Goal: Information Seeking & Learning: Compare options

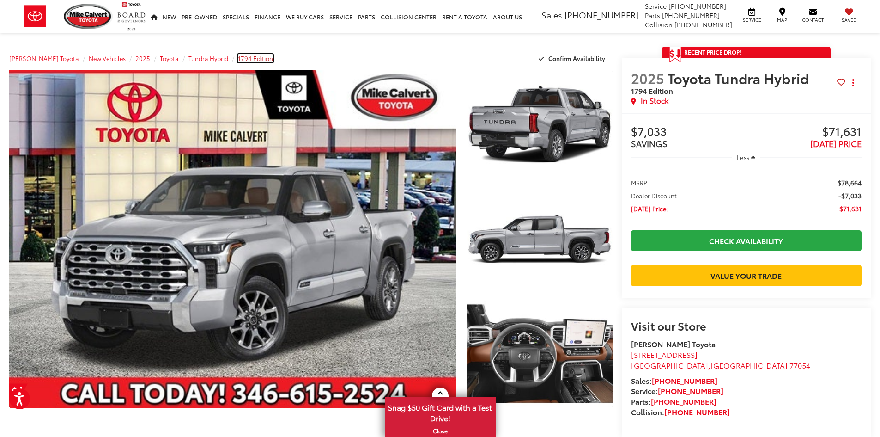
click at [238, 59] on span "1794 Edition" at bounding box center [255, 58] width 35 height 8
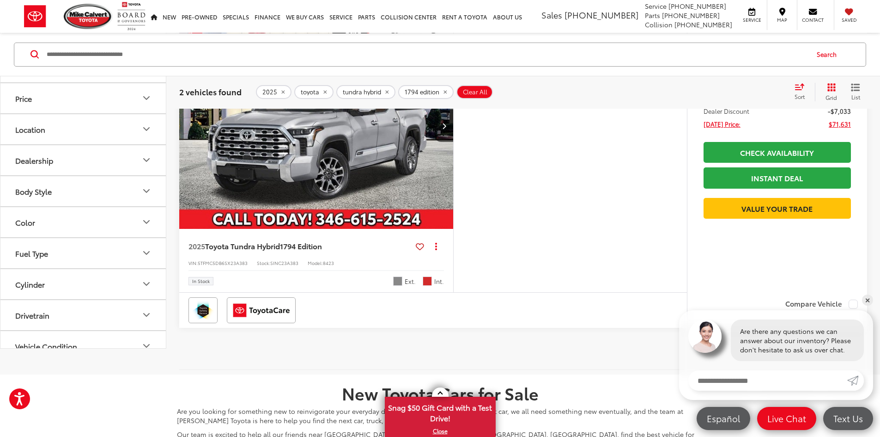
scroll to position [554, 0]
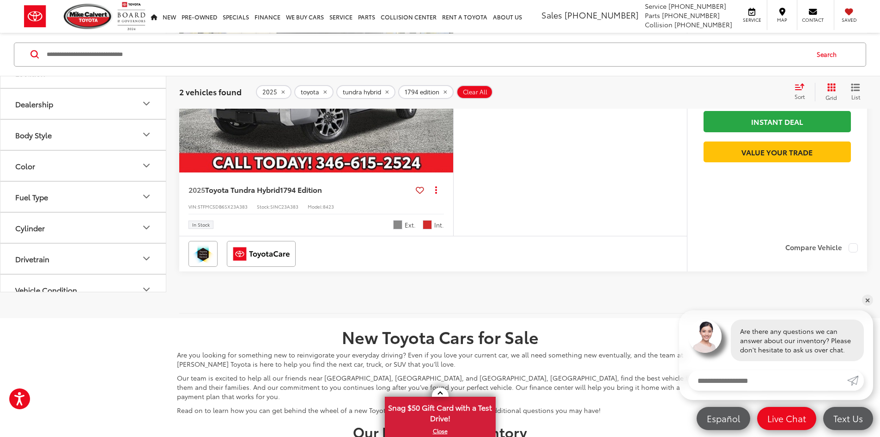
click at [344, 173] on img "2025 Toyota Tundra Hybrid 1794 Edition 0" at bounding box center [316, 69] width 275 height 207
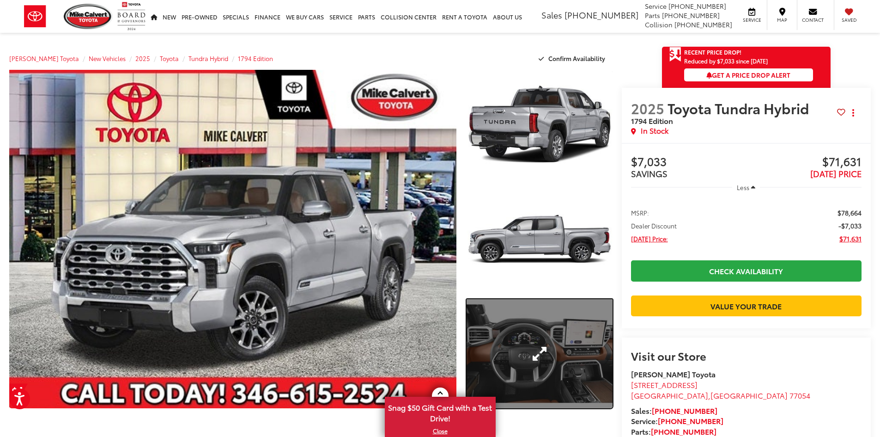
click at [567, 386] on link "Expand Photo 3" at bounding box center [540, 353] width 146 height 109
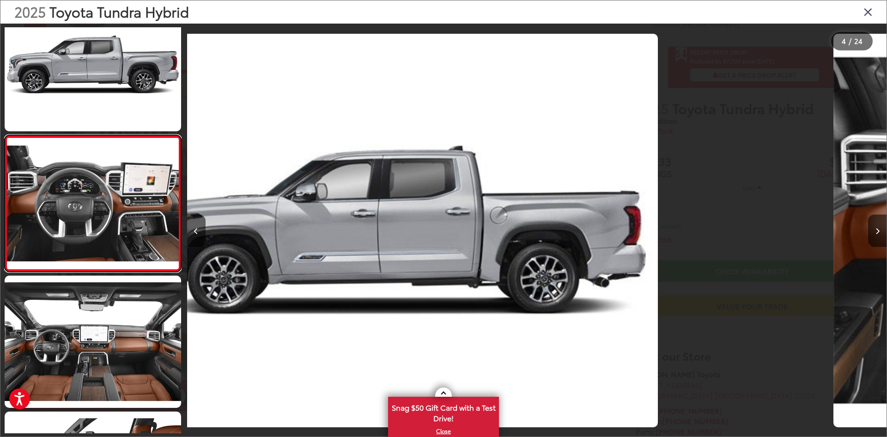
scroll to position [0, 2099]
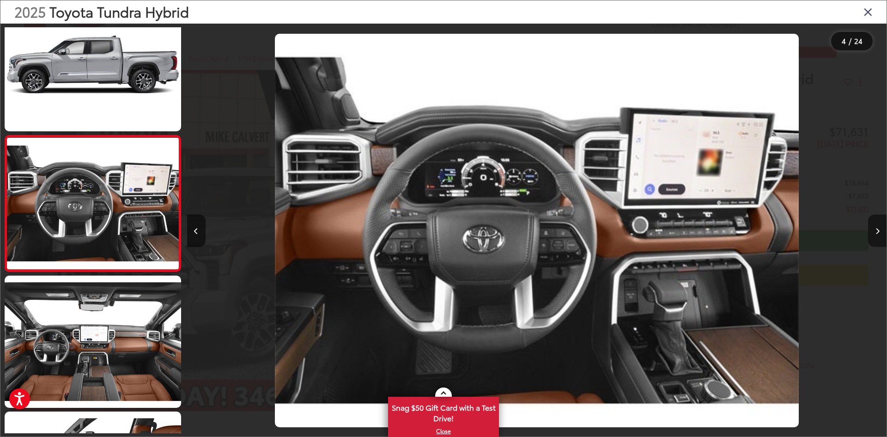
click at [880, 225] on button "Next image" at bounding box center [877, 230] width 18 height 32
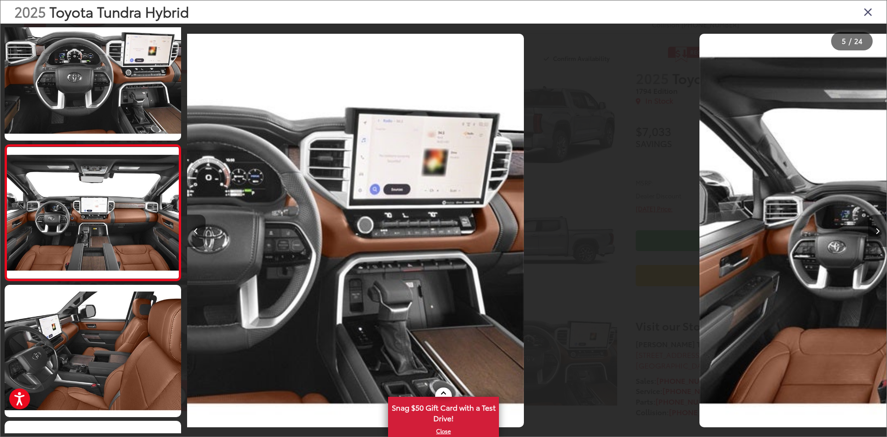
scroll to position [437, 0]
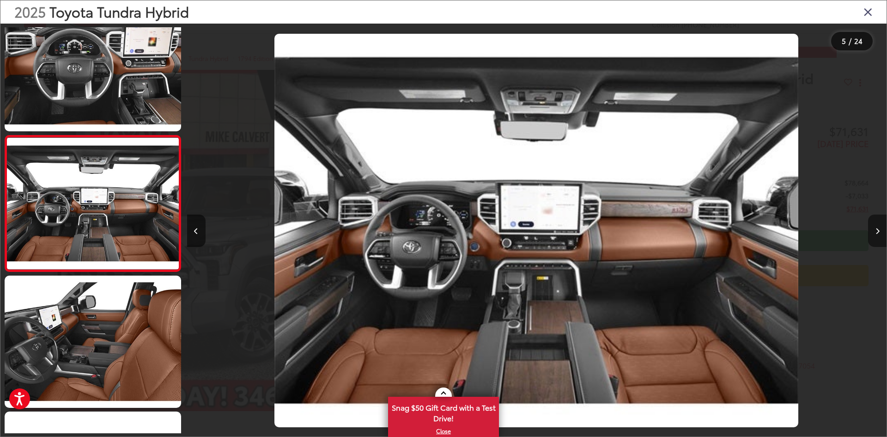
click at [880, 225] on button "Next image" at bounding box center [877, 230] width 18 height 32
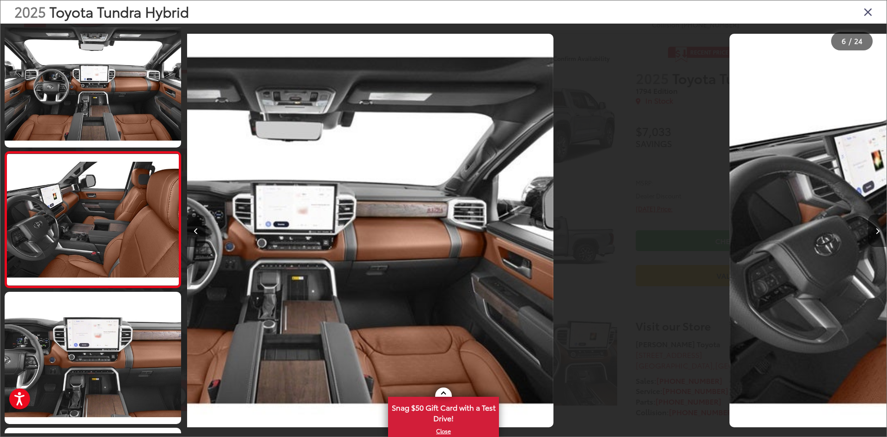
scroll to position [572, 0]
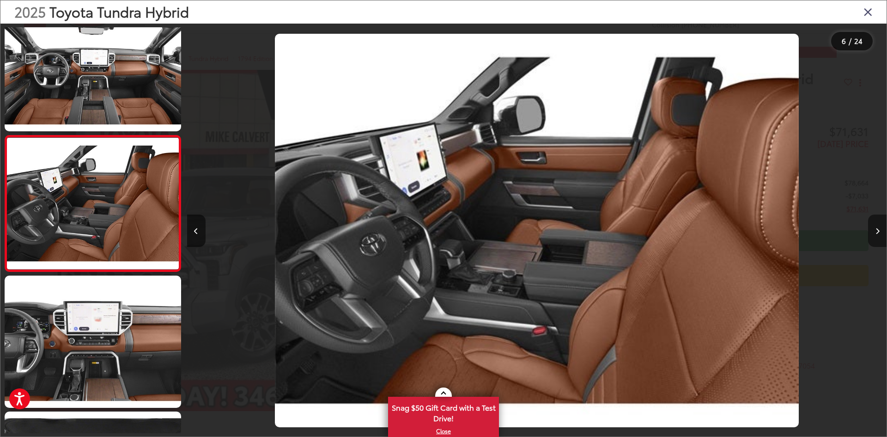
click at [880, 225] on button "Next image" at bounding box center [877, 230] width 18 height 32
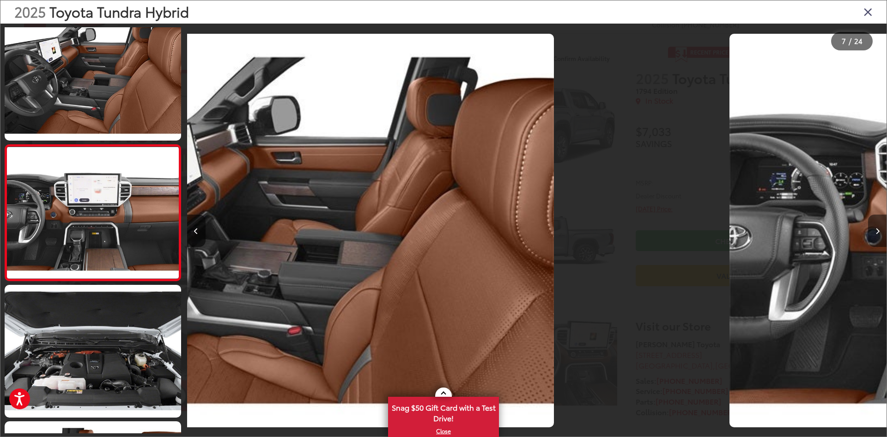
scroll to position [708, 0]
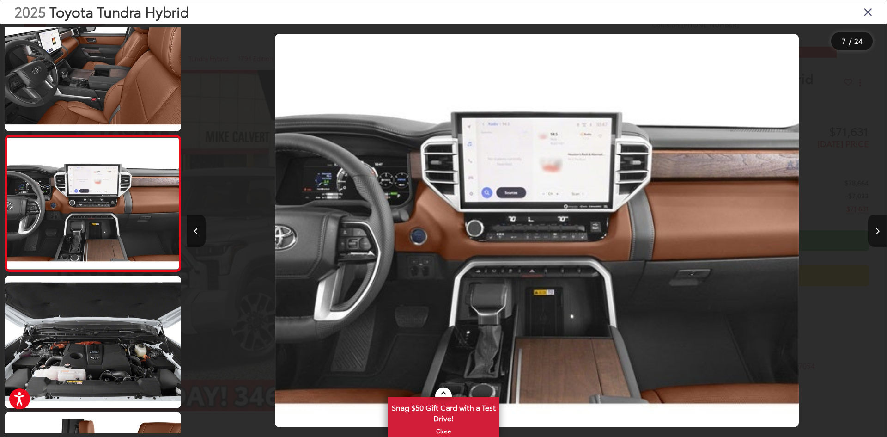
click at [880, 225] on button "Next image" at bounding box center [877, 230] width 18 height 32
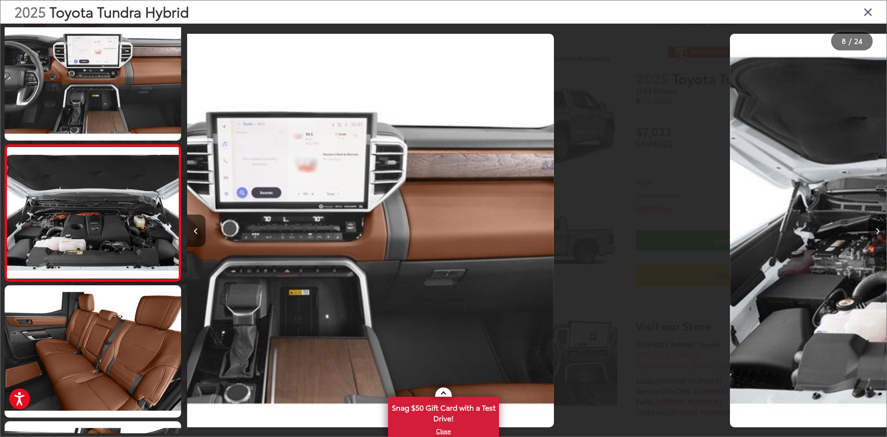
scroll to position [844, 0]
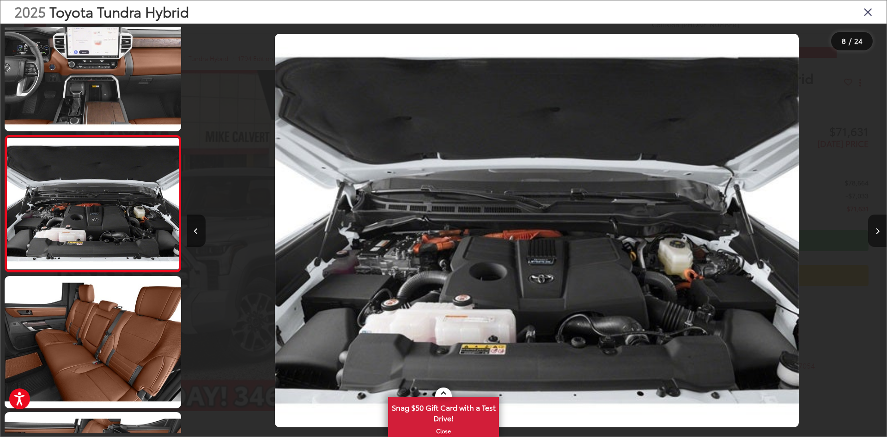
click at [880, 225] on button "Next image" at bounding box center [877, 230] width 18 height 32
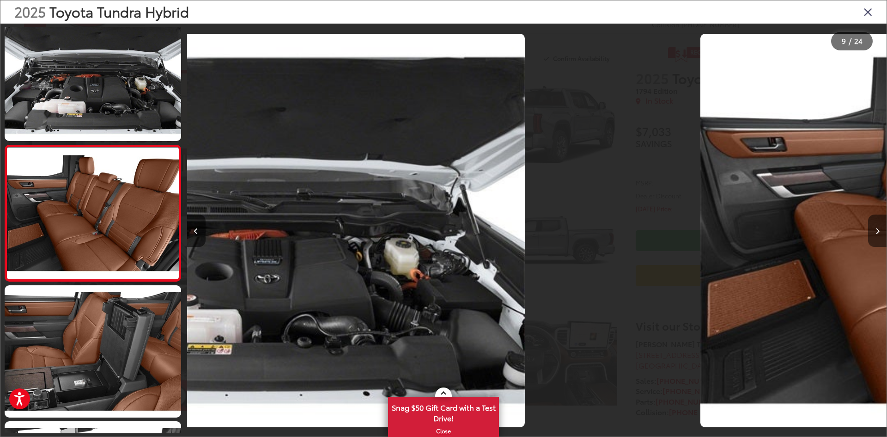
scroll to position [980, 0]
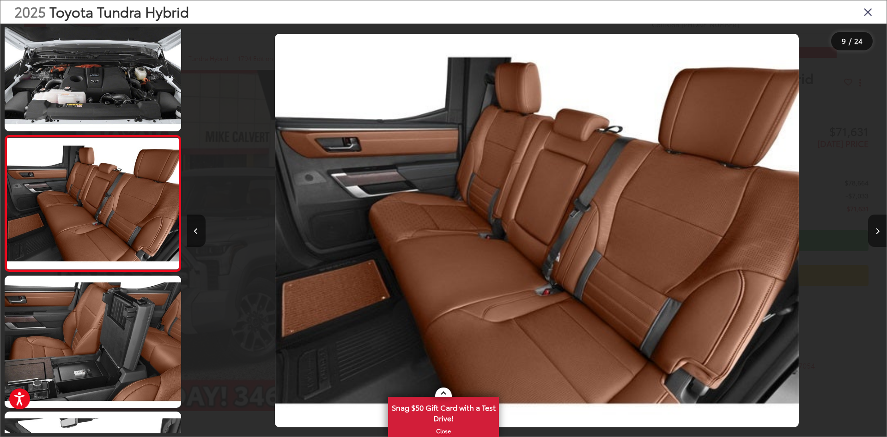
click at [880, 225] on button "Next image" at bounding box center [877, 230] width 18 height 32
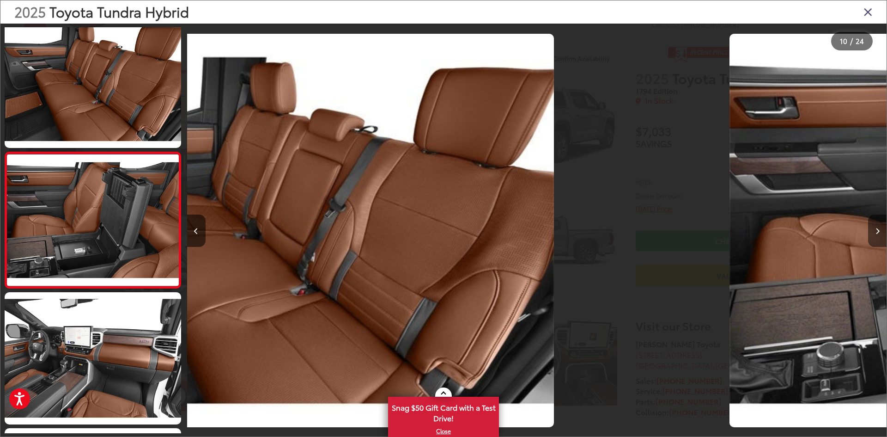
scroll to position [1116, 0]
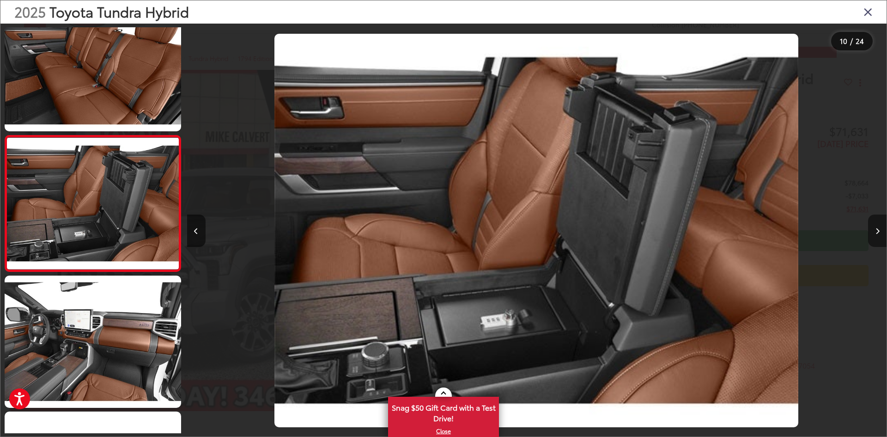
click at [880, 225] on button "Next image" at bounding box center [877, 230] width 18 height 32
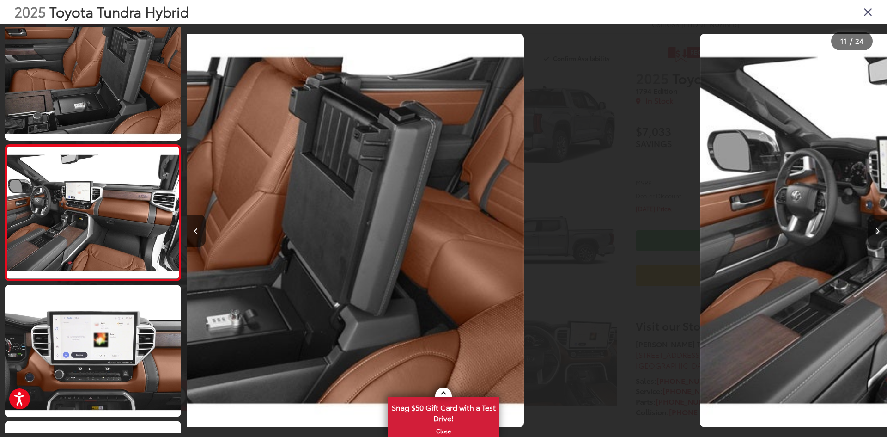
scroll to position [1252, 0]
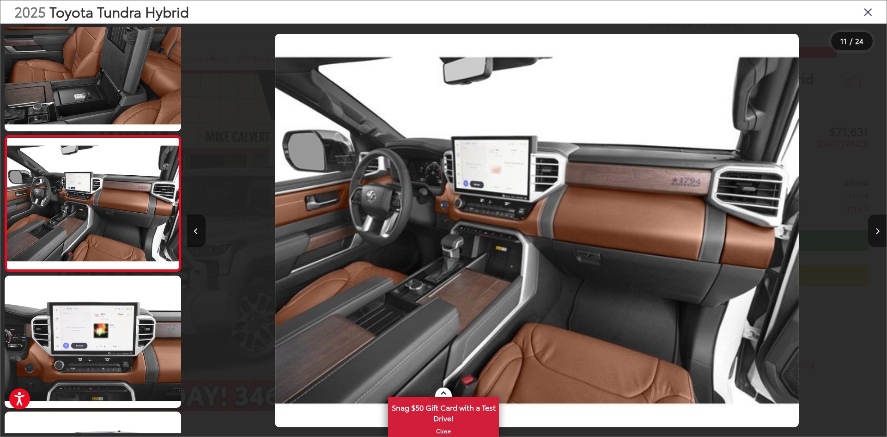
click at [880, 225] on button "Next image" at bounding box center [877, 230] width 18 height 32
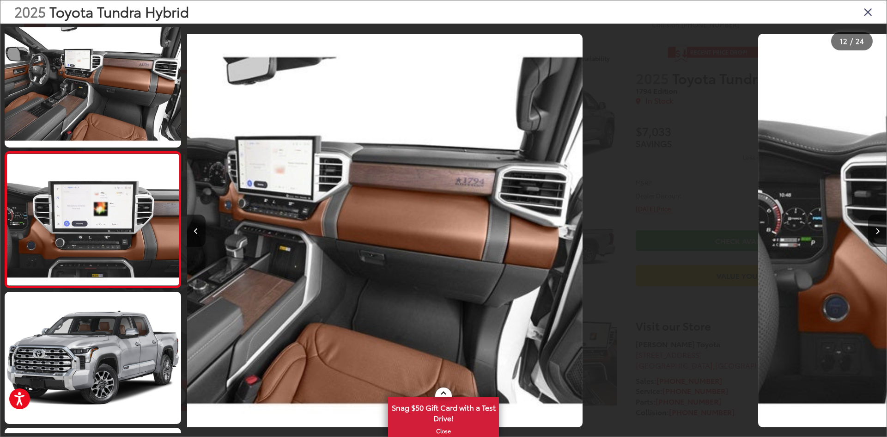
scroll to position [1388, 0]
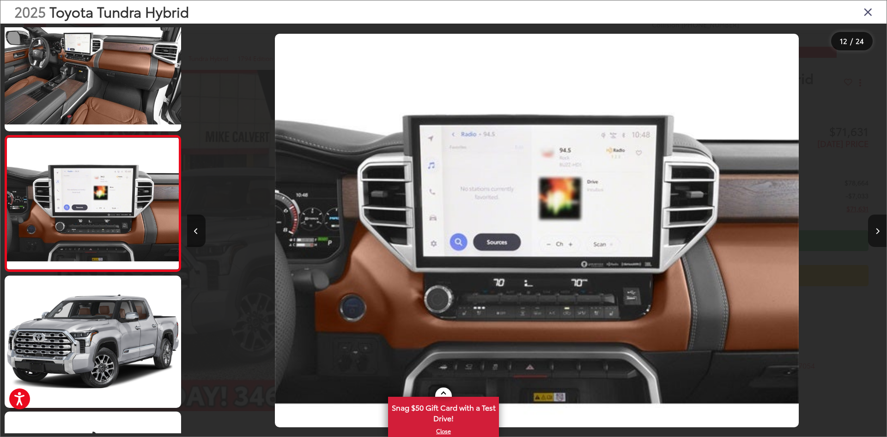
click at [880, 225] on button "Next image" at bounding box center [877, 230] width 18 height 32
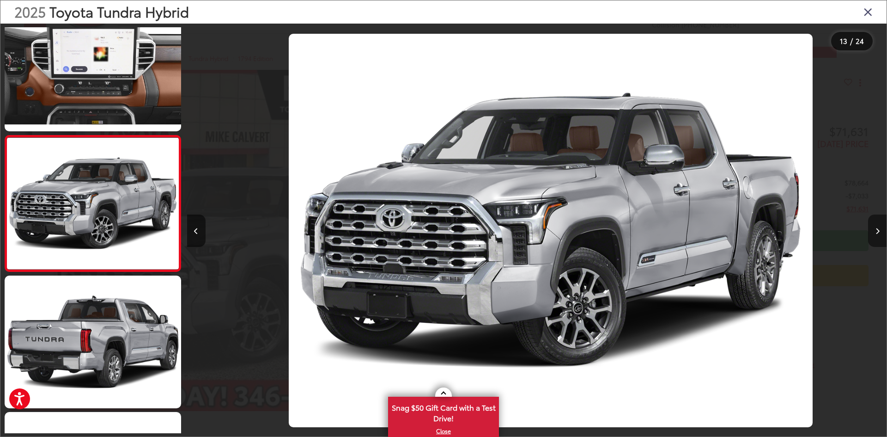
scroll to position [0, 8396]
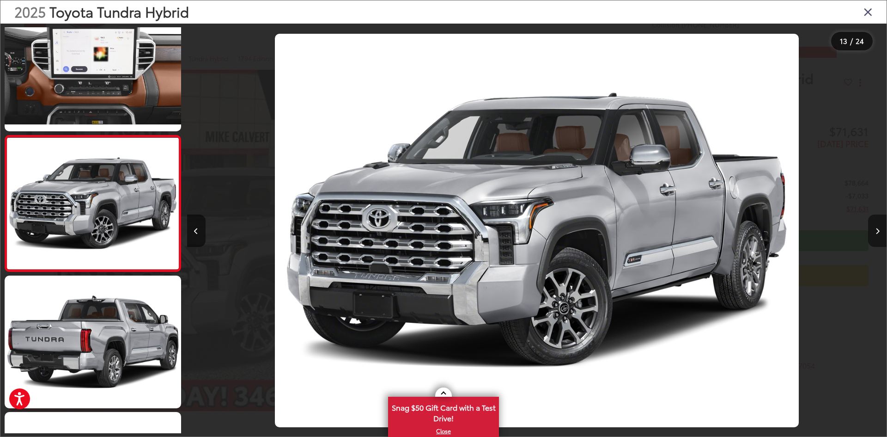
click at [880, 225] on button "Next image" at bounding box center [877, 230] width 18 height 32
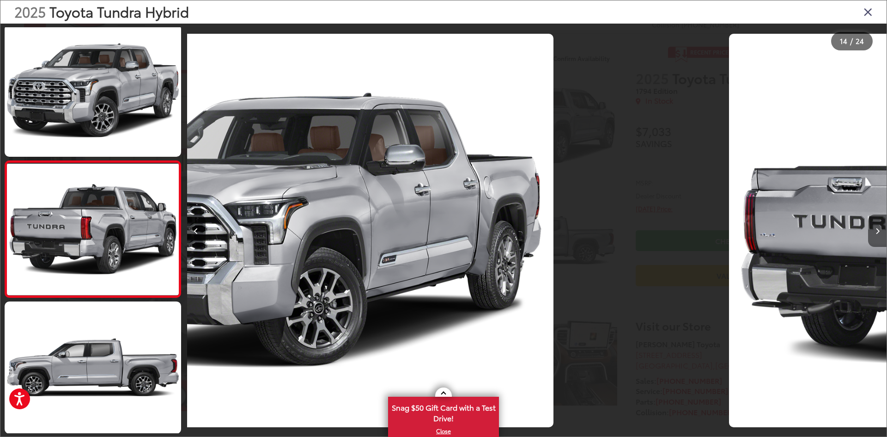
scroll to position [0, 0]
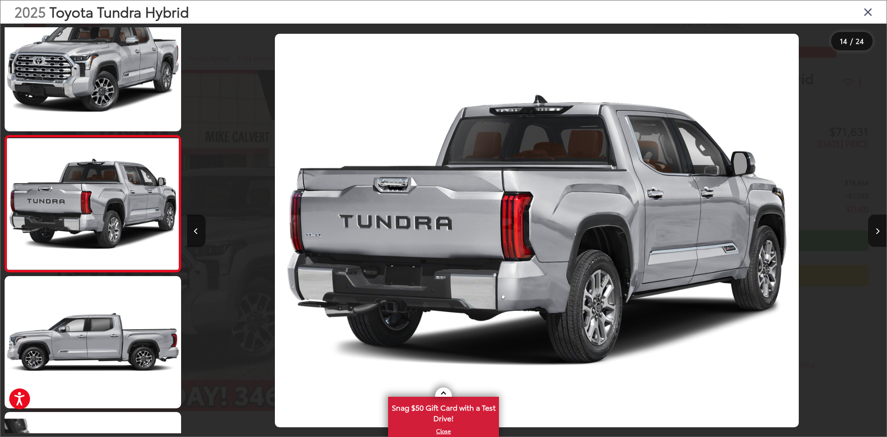
click at [870, 7] on icon "Close gallery" at bounding box center [868, 12] width 9 height 12
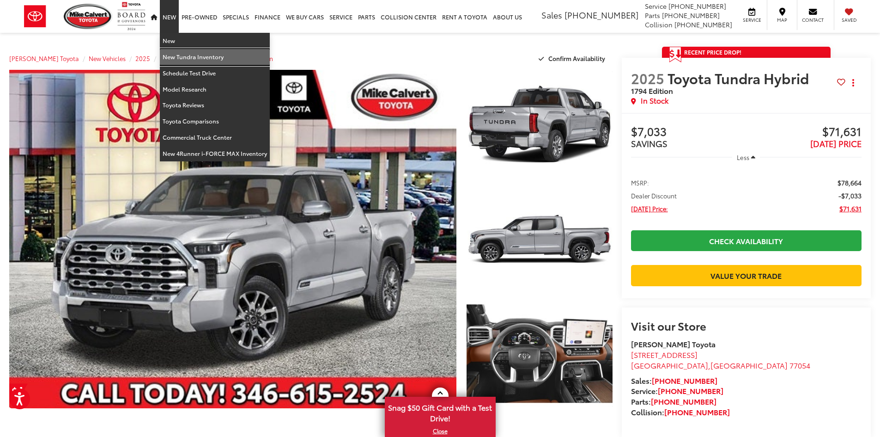
click at [182, 59] on link "New Tundra Inventory" at bounding box center [215, 57] width 110 height 16
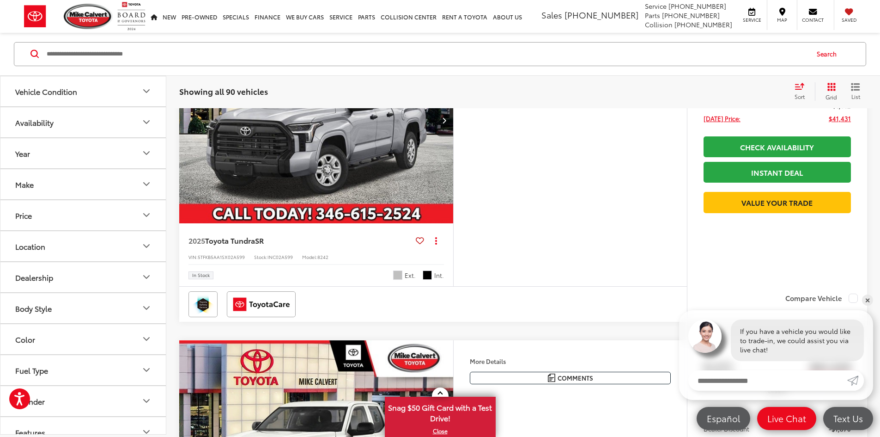
click at [27, 183] on div "Make" at bounding box center [24, 184] width 18 height 9
click at [20, 185] on div "Make" at bounding box center [24, 184] width 18 height 9
click at [81, 378] on button "Fuel Type" at bounding box center [83, 370] width 166 height 30
click at [45, 415] on label "Hybrid (34)" at bounding box center [82, 412] width 141 height 16
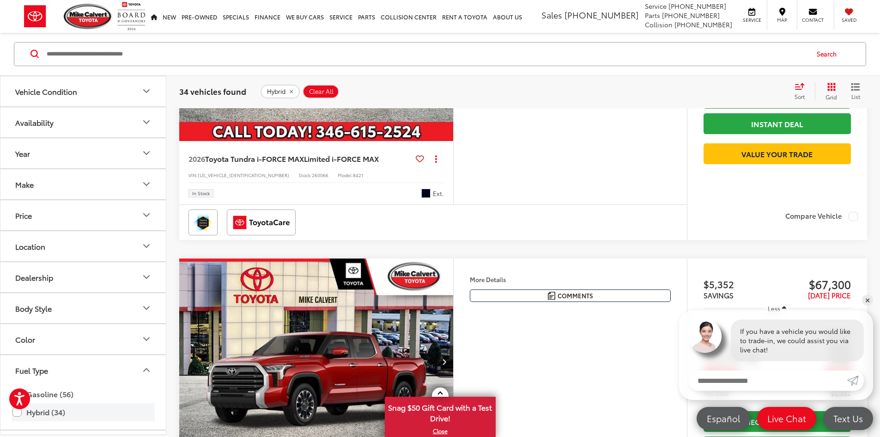
scroll to position [647, 0]
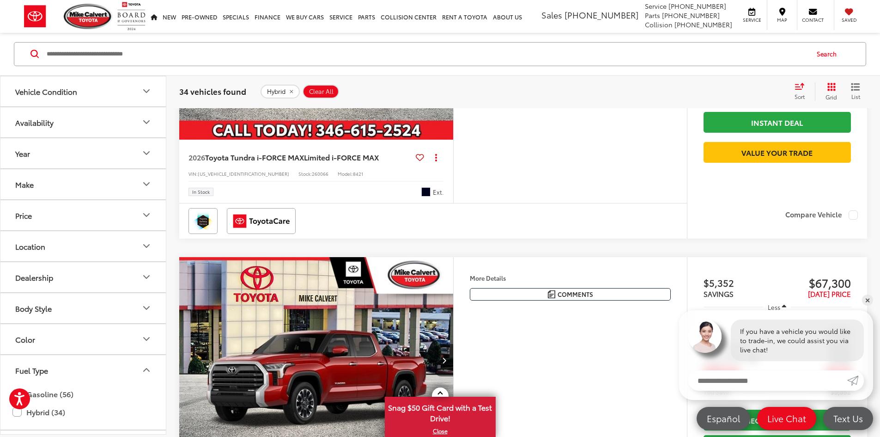
click at [142, 372] on icon "Fuel Type" at bounding box center [146, 370] width 11 height 11
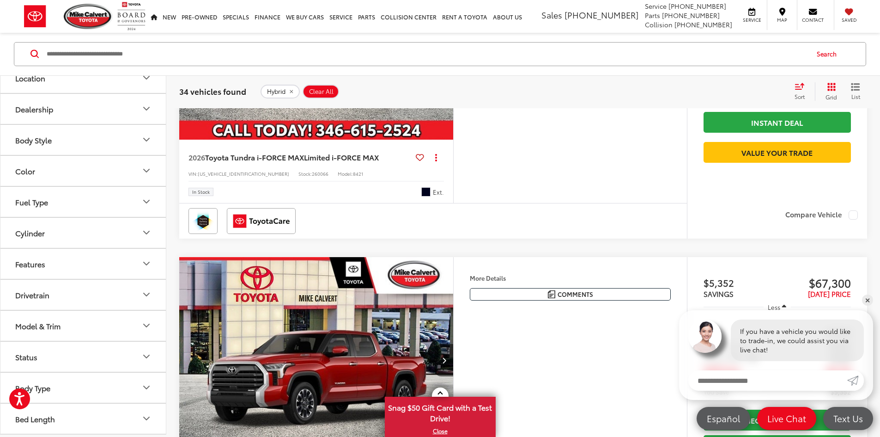
click at [86, 330] on button "Model & Trim" at bounding box center [83, 325] width 166 height 30
click at [26, 377] on label "Tundra i-FORCE MAX (30)" at bounding box center [83, 374] width 125 height 16
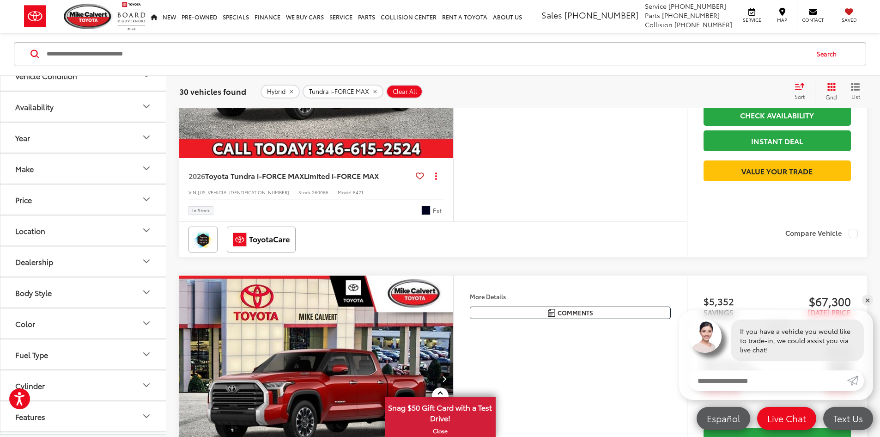
scroll to position [14, 0]
click at [137, 140] on button "Year" at bounding box center [83, 139] width 166 height 30
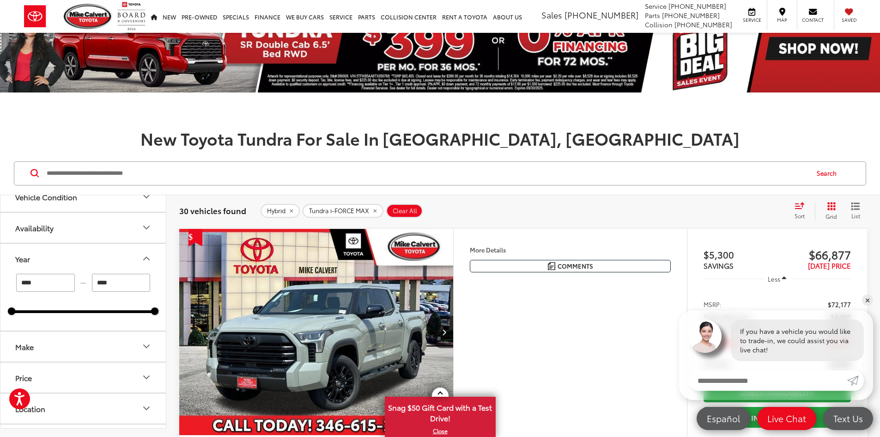
scroll to position [23, 0]
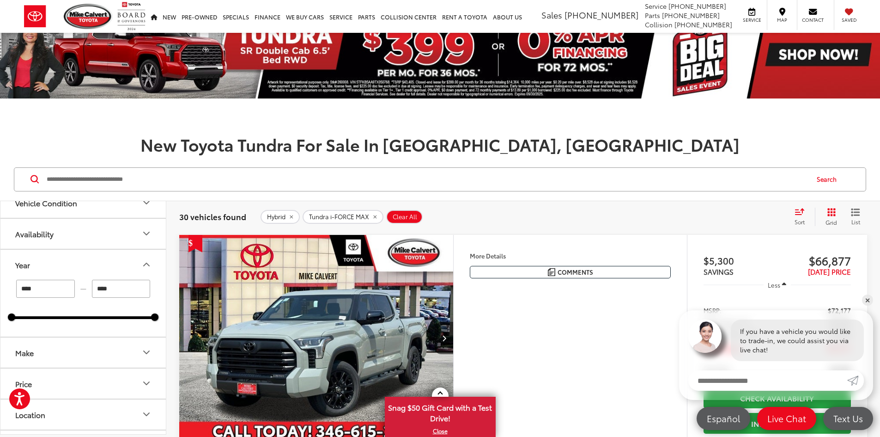
click at [800, 216] on div "Sort" at bounding box center [802, 216] width 25 height 18
click at [763, 277] on span "High to Low" at bounding box center [768, 273] width 42 height 11
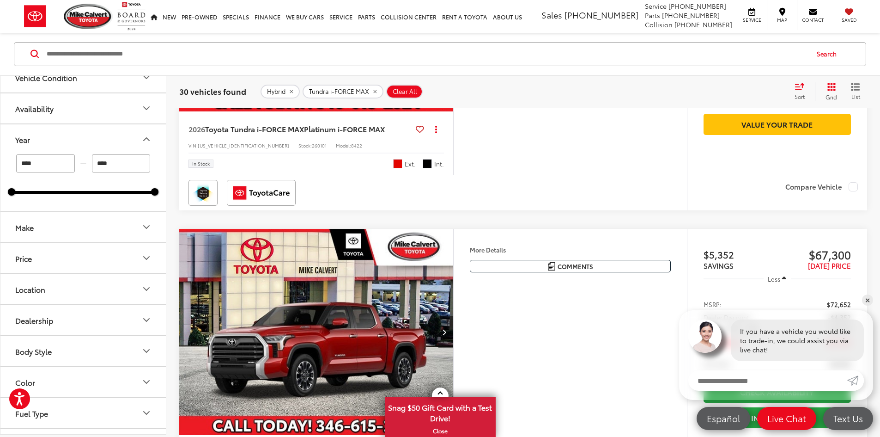
scroll to position [1269, 0]
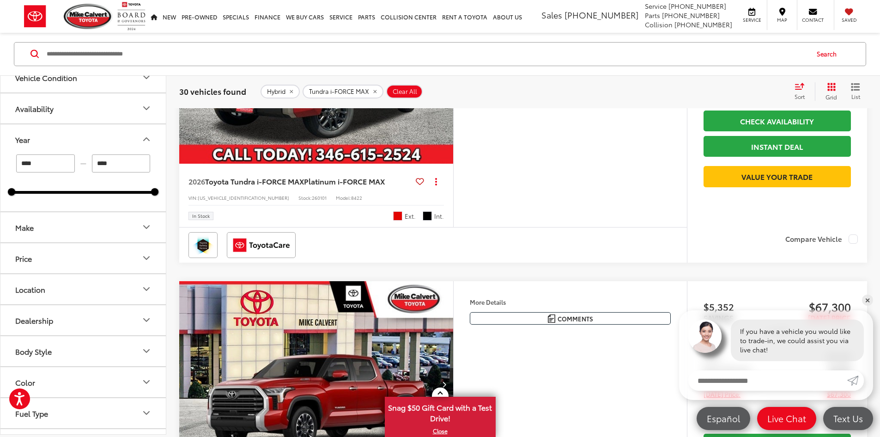
drag, startPoint x: 554, startPoint y: 206, endPoint x: 422, endPoint y: 256, distance: 141.7
click at [422, 164] on img "2026 Toyota Tundra i-FORCE MAX Platinum i-FORCE MAX 0" at bounding box center [316, 61] width 275 height 207
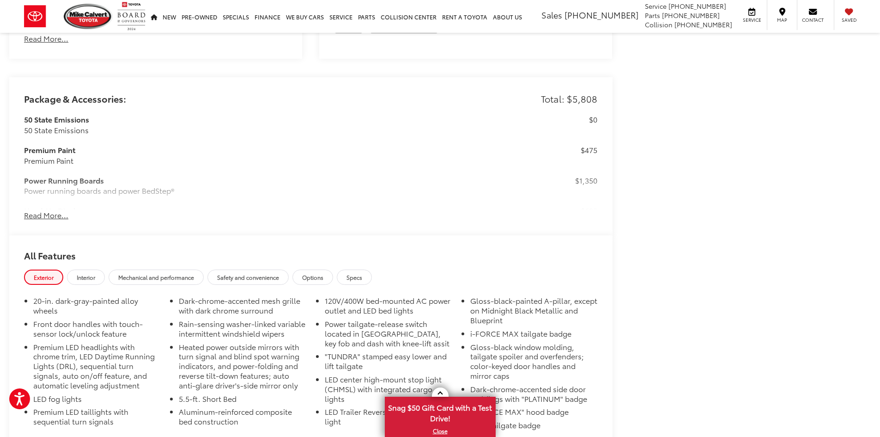
scroll to position [718, 0]
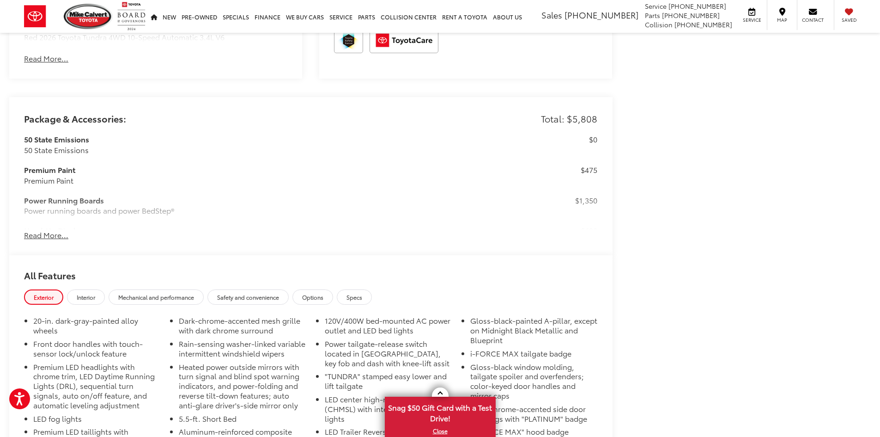
click at [61, 231] on button "Read More..." at bounding box center [46, 235] width 44 height 11
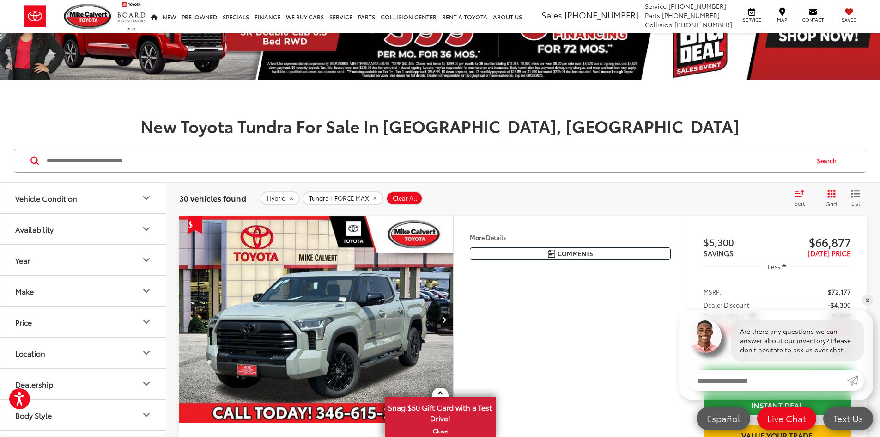
scroll to position [60, 0]
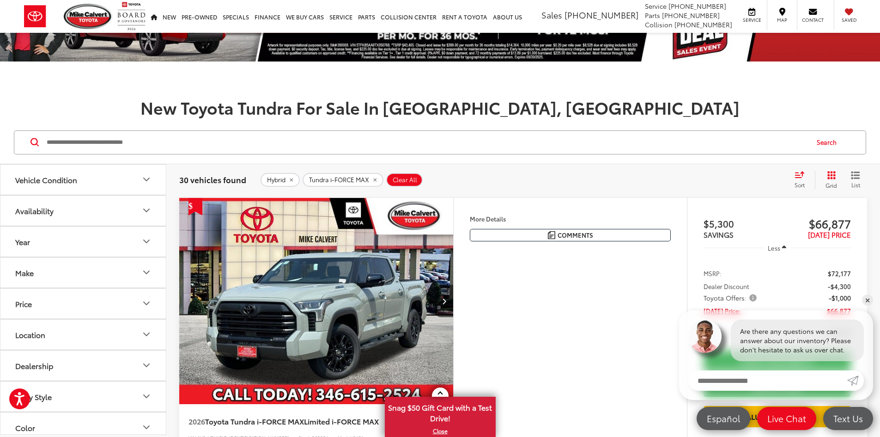
click at [803, 178] on div "Sort" at bounding box center [802, 179] width 25 height 18
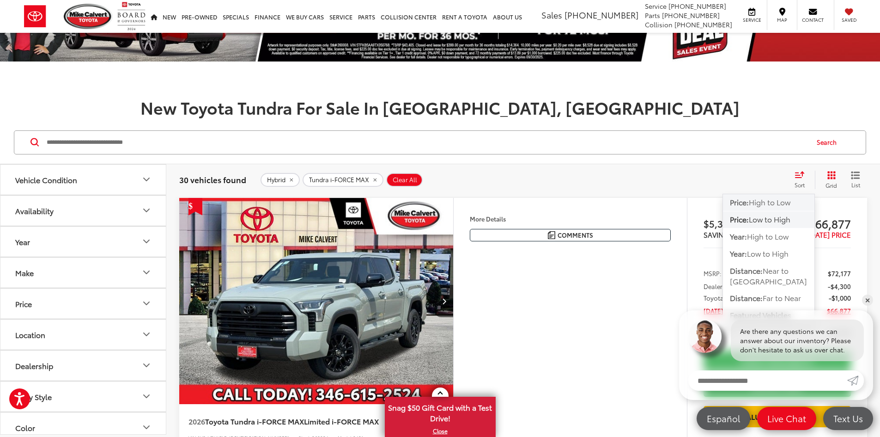
click at [775, 201] on span "High to Low" at bounding box center [770, 201] width 42 height 11
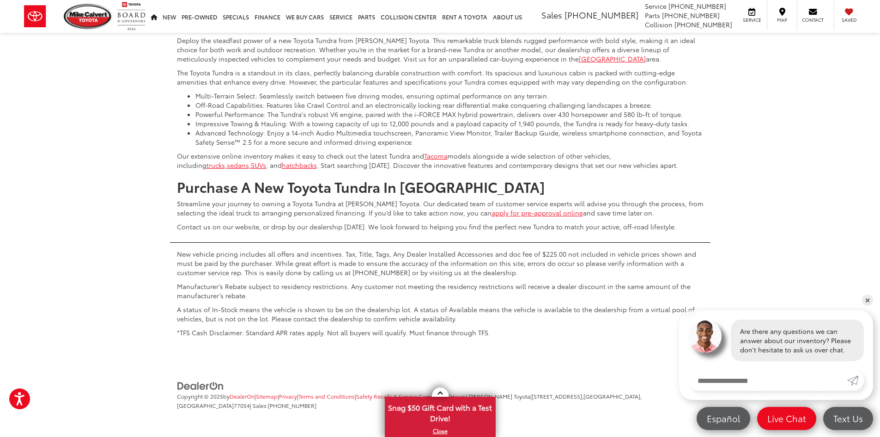
scroll to position [4654, 0]
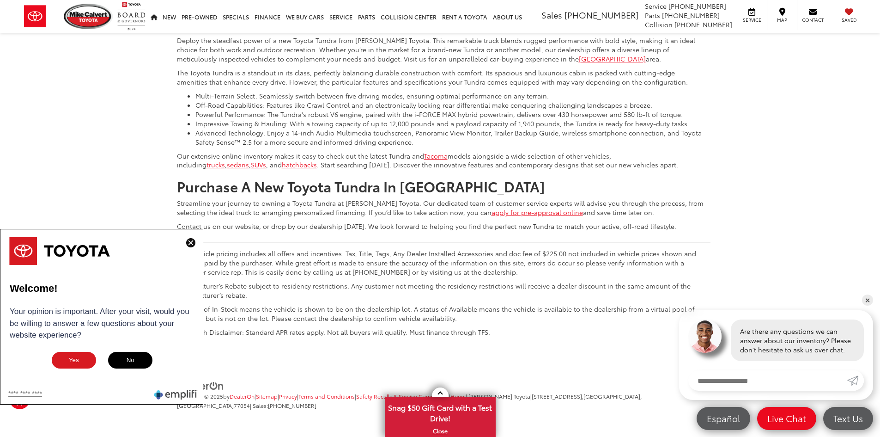
scroll to position [4676, 0]
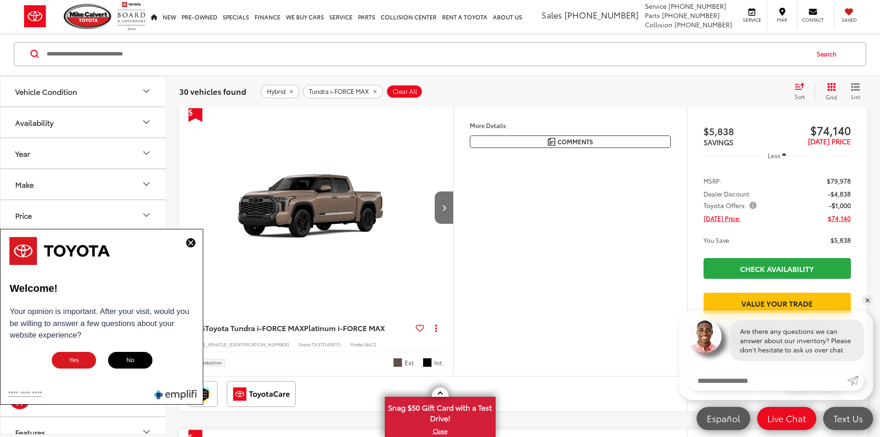
scroll to position [148, 0]
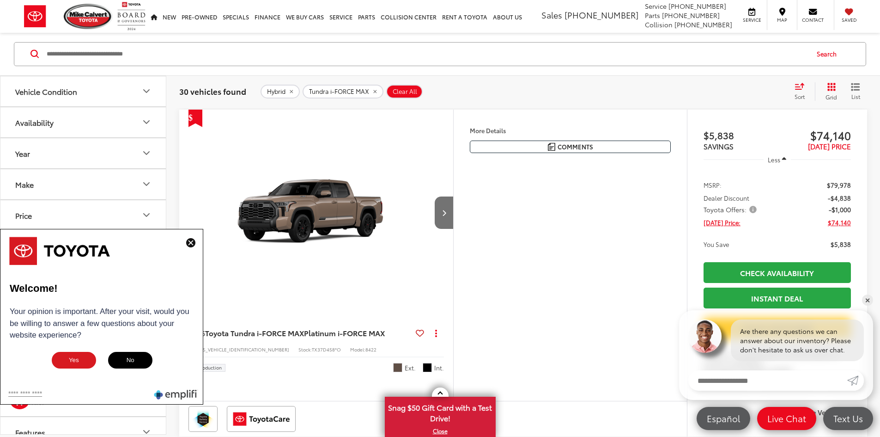
click at [194, 243] on img at bounding box center [190, 242] width 9 height 9
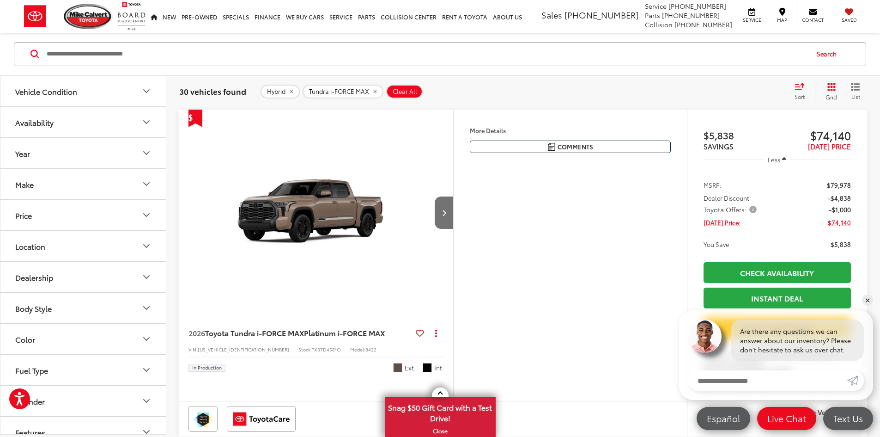
click at [524, 70] on div "Search" at bounding box center [440, 54] width 880 height 43
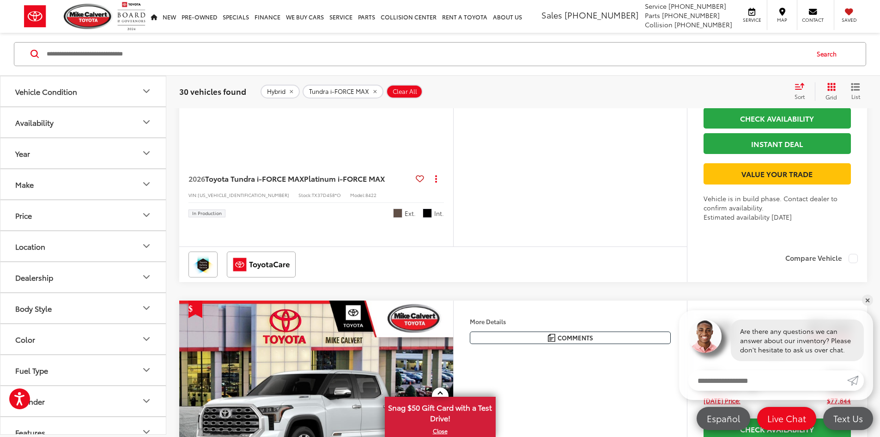
scroll to position [213, 0]
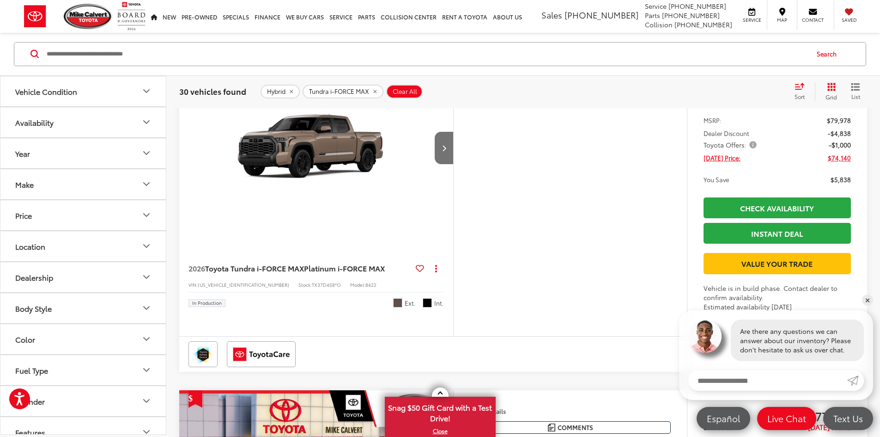
click at [802, 89] on icon "Select sort value" at bounding box center [800, 87] width 8 height 6
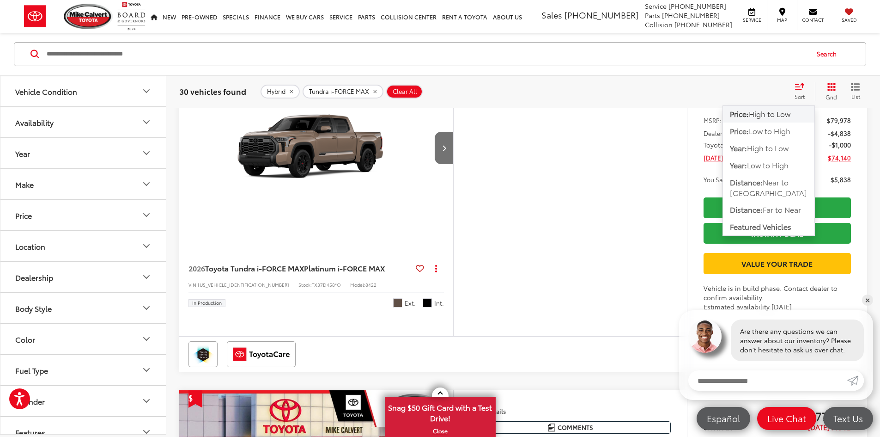
click at [772, 113] on span "High to Low" at bounding box center [770, 114] width 42 height 11
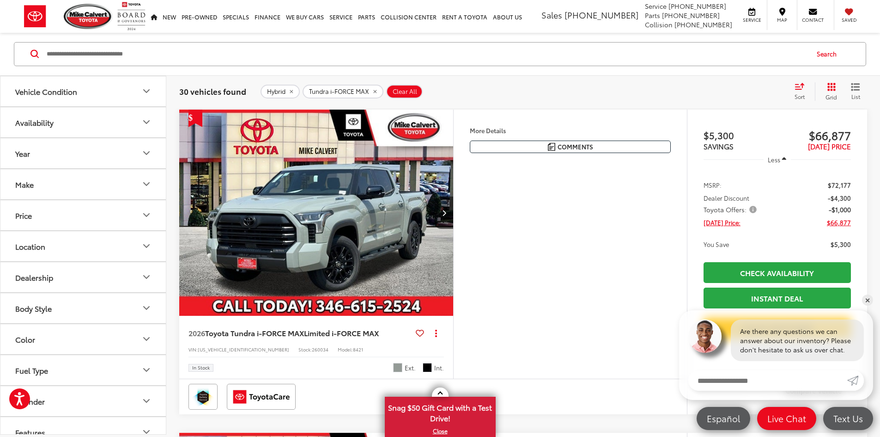
scroll to position [166, 0]
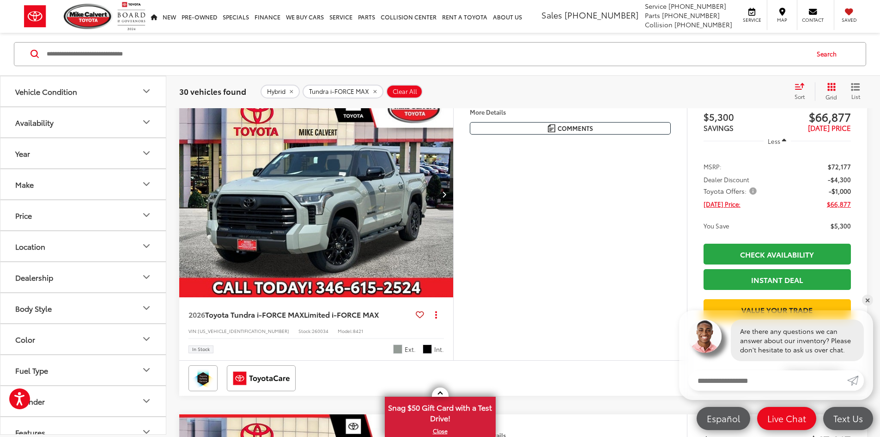
click at [632, 71] on div "Search" at bounding box center [440, 54] width 880 height 43
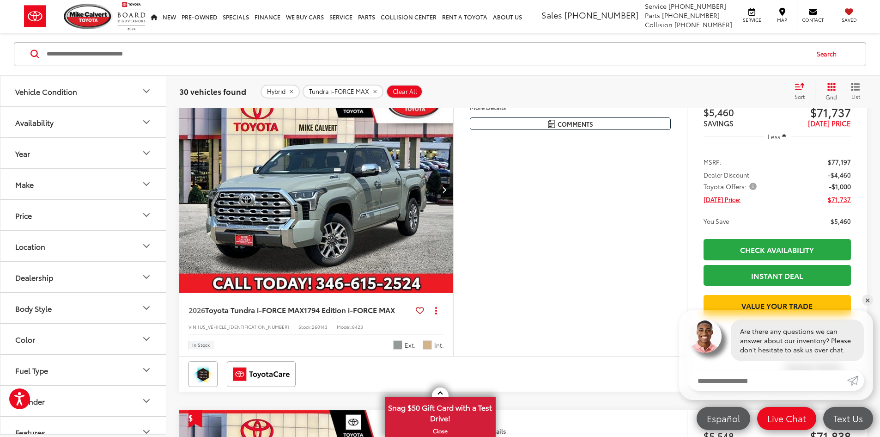
scroll to position [1714, 0]
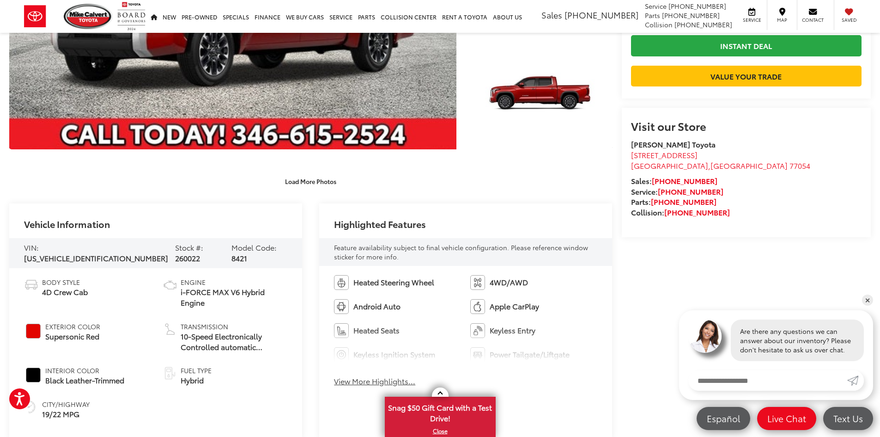
scroll to position [277, 0]
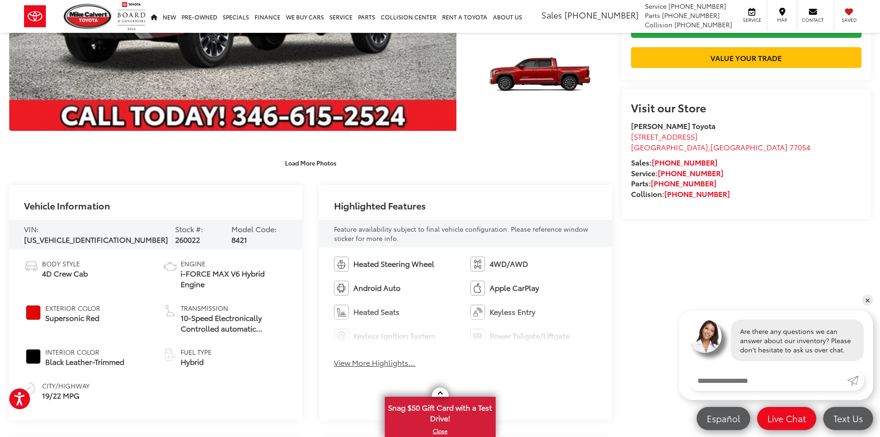
click at [284, 371] on ul "Body Style 4D Crew Cab Exterior Color Supersonic Red Interior Color Black Leath…" at bounding box center [155, 330] width 263 height 142
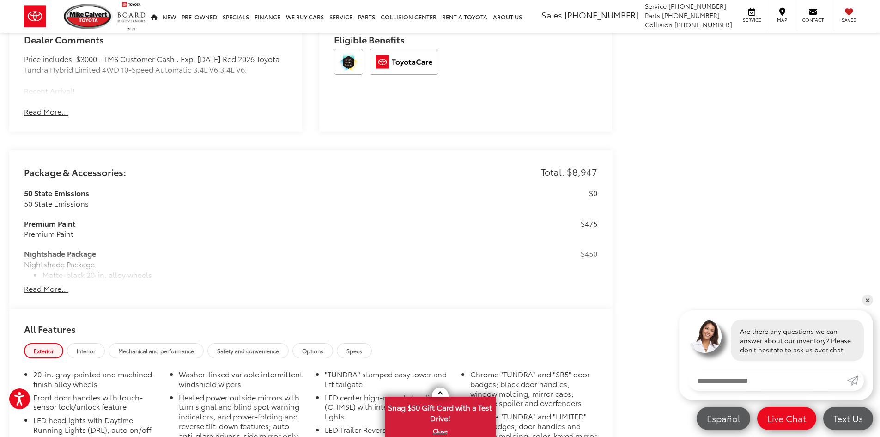
scroll to position [702, 0]
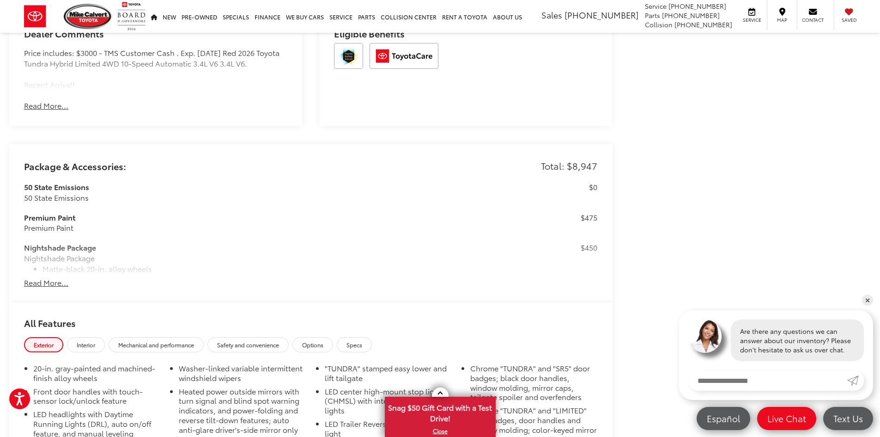
click at [52, 282] on button "Read More..." at bounding box center [46, 282] width 44 height 11
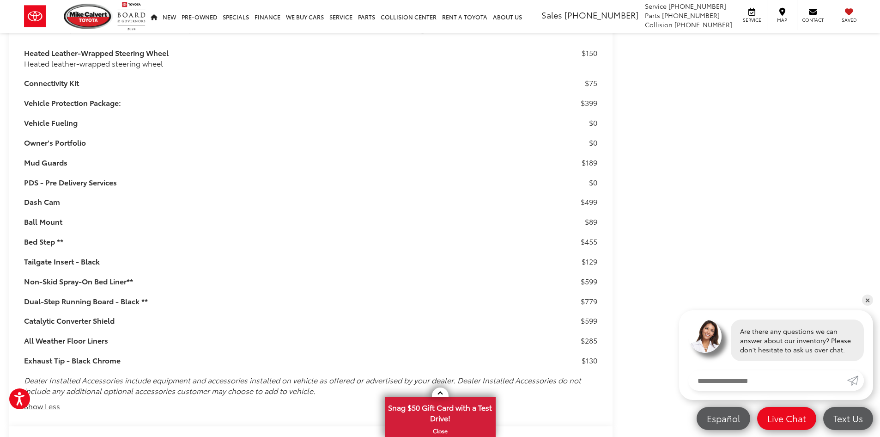
scroll to position [1381, 0]
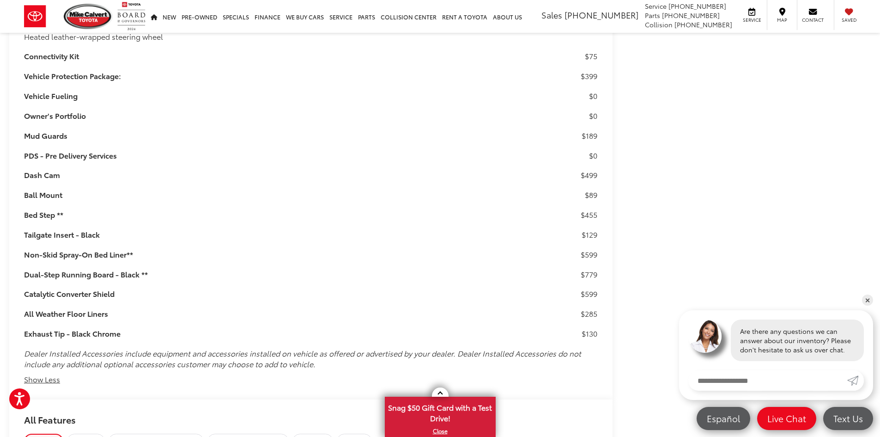
click at [72, 334] on h3 "Exhaust Tip - Black Chrome" at bounding box center [287, 333] width 527 height 11
click at [68, 292] on h3 "Catalytic Converter Shield" at bounding box center [287, 293] width 527 height 11
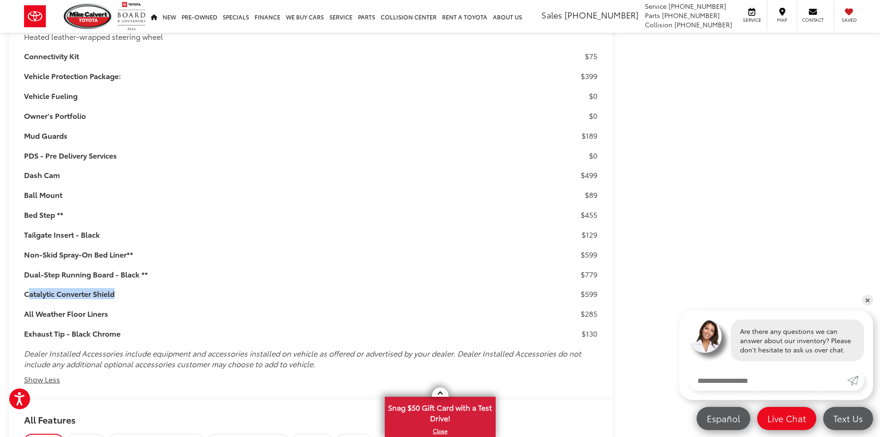
click at [68, 292] on h3 "Catalytic Converter Shield" at bounding box center [287, 293] width 527 height 11
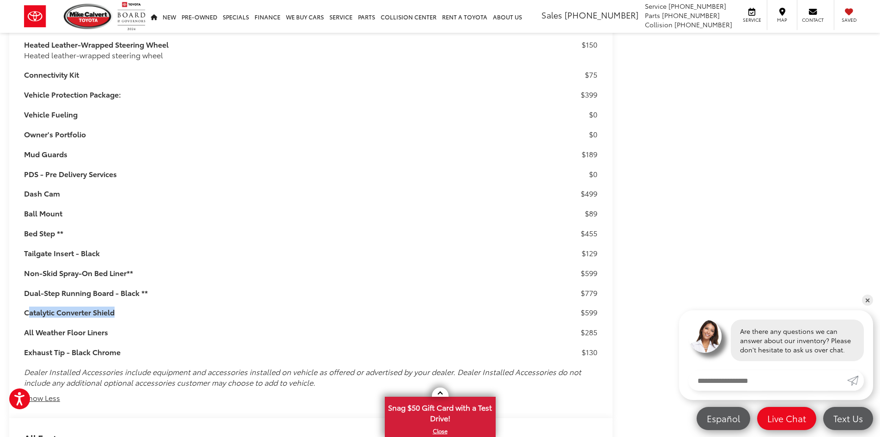
scroll to position [1344, 0]
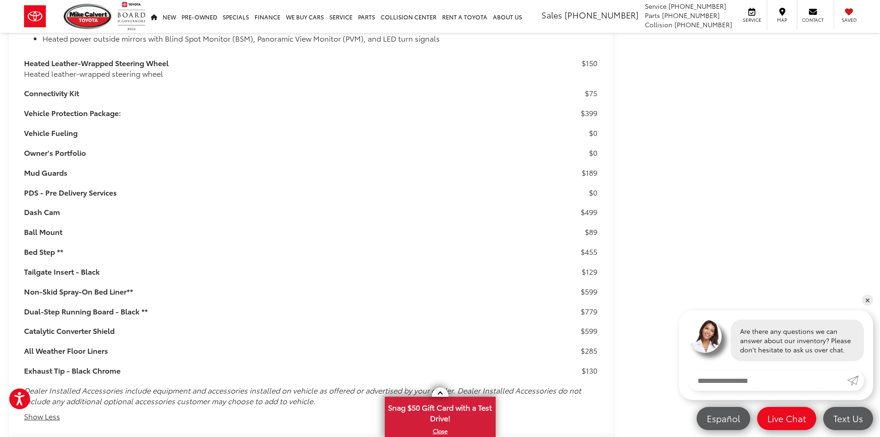
click at [49, 213] on h3 "Dash Cam" at bounding box center [287, 212] width 527 height 11
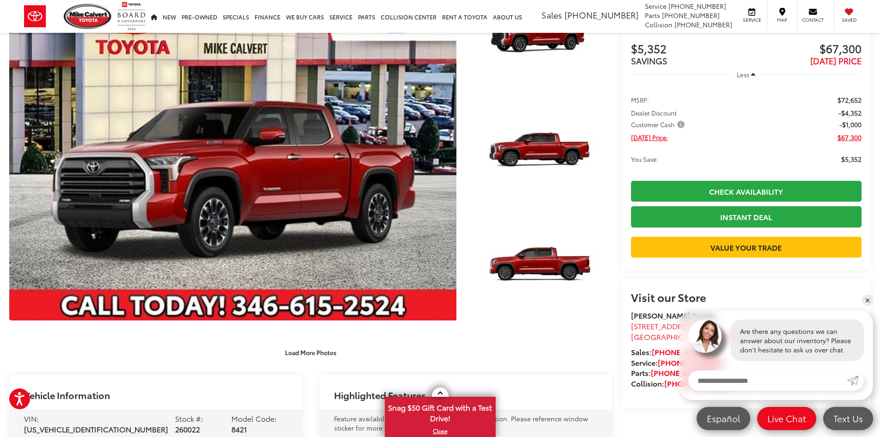
scroll to position [87, 0]
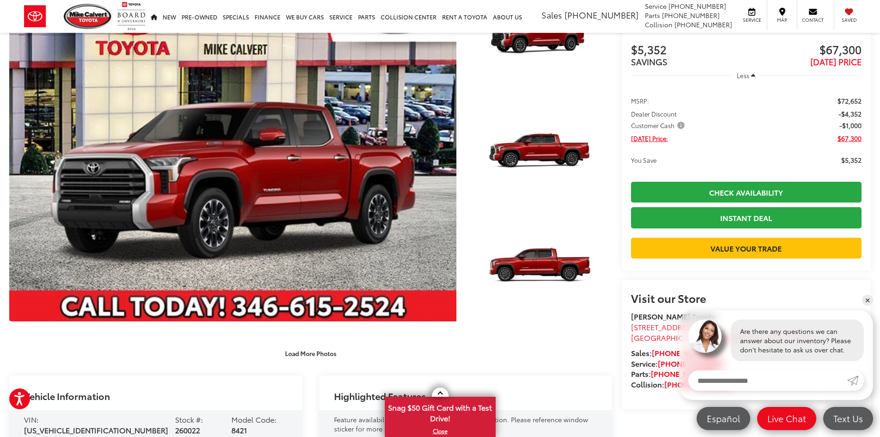
click at [354, 343] on div "Load More Photos" at bounding box center [310, 348] width 603 height 26
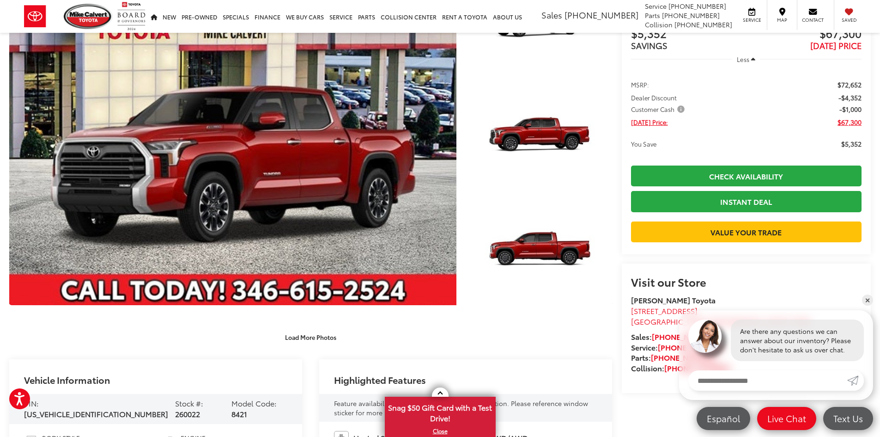
scroll to position [0, 0]
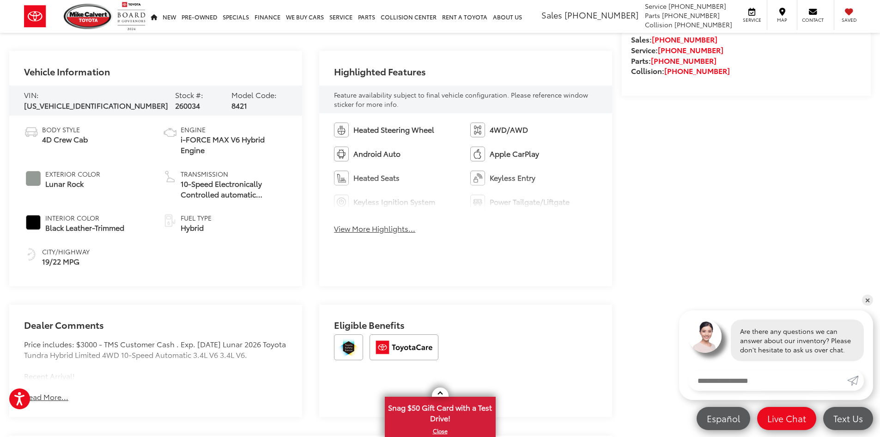
scroll to position [415, 0]
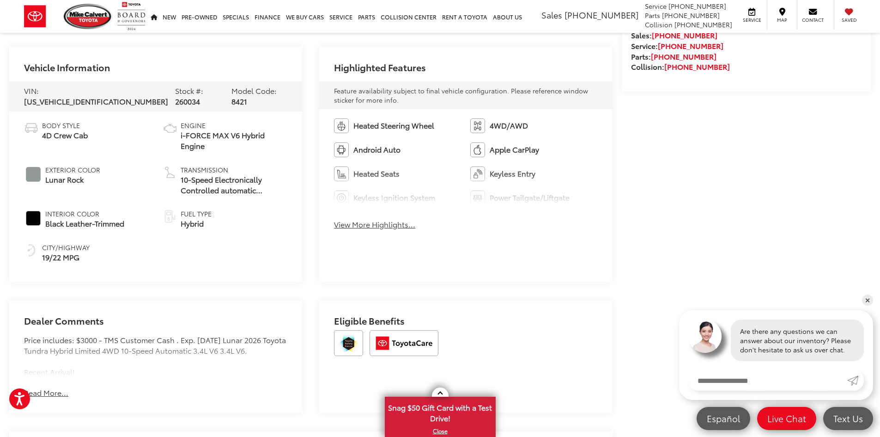
drag, startPoint x: 882, startPoint y: 15, endPoint x: 886, endPoint y: 109, distance: 94.8
click at [54, 389] on button "Read More..." at bounding box center [46, 392] width 44 height 11
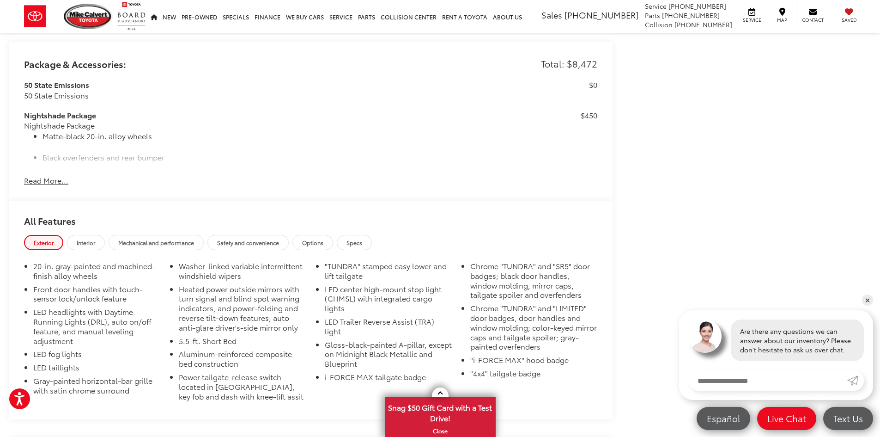
scroll to position [803, 0]
click at [43, 182] on button "Read More..." at bounding box center [46, 181] width 44 height 11
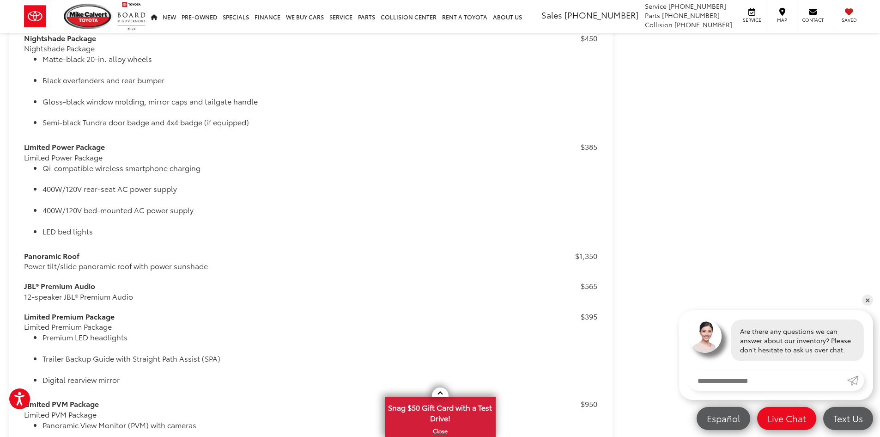
click at [0, 199] on div "[PERSON_NAME] Toyota New Vehicles 2026 Toyota Tundra i-FORCE MAX Limited i-FORC…" at bounding box center [440, 385] width 880 height 2469
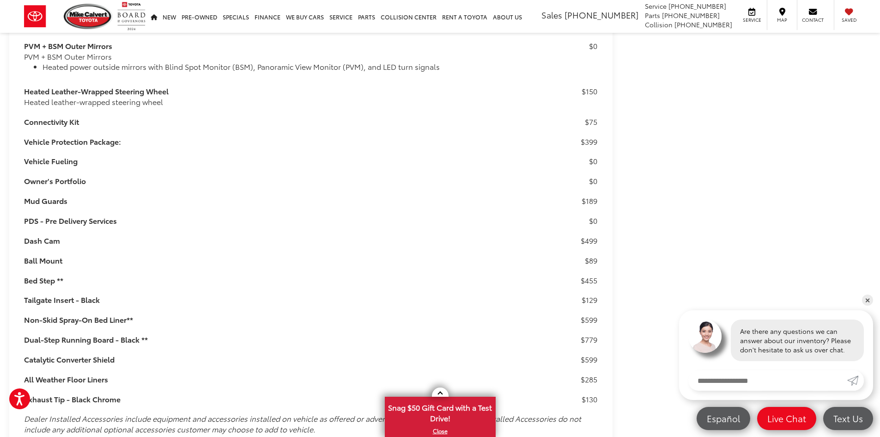
scroll to position [1288, 0]
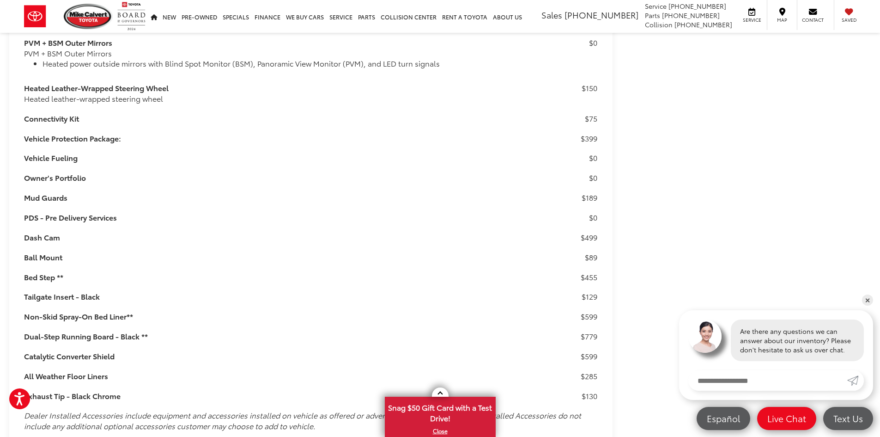
click at [53, 237] on h3 "Dash Cam" at bounding box center [287, 237] width 527 height 11
drag, startPoint x: 73, startPoint y: 226, endPoint x: 43, endPoint y: 236, distance: 31.3
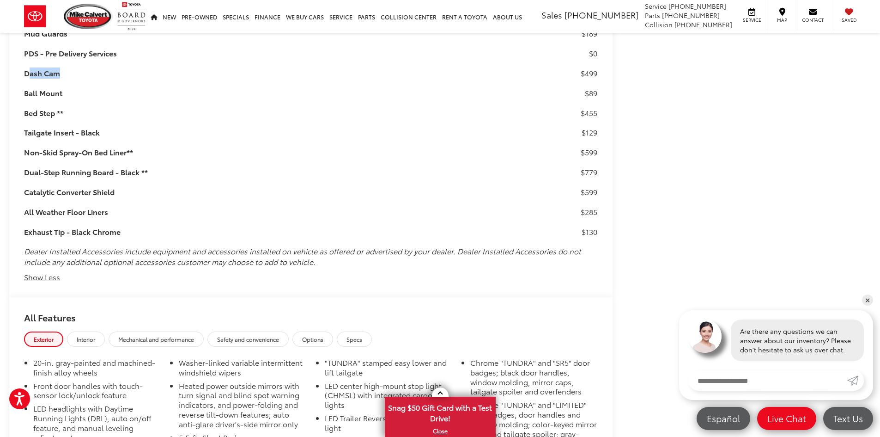
scroll to position [1491, 0]
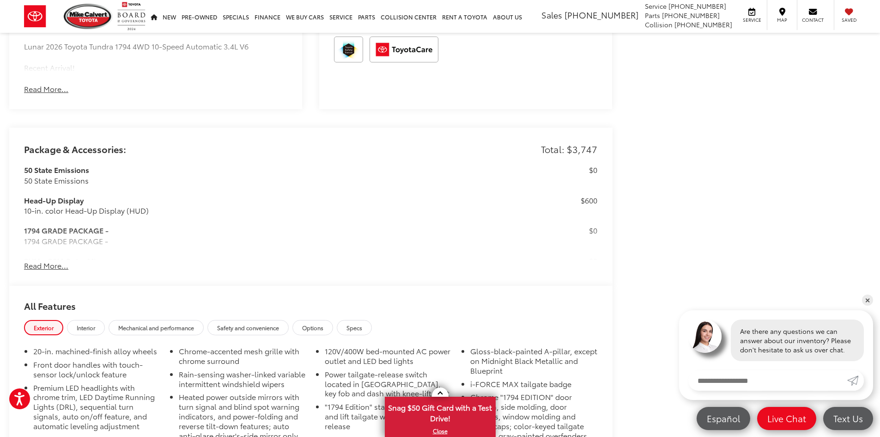
scroll to position [697, 0]
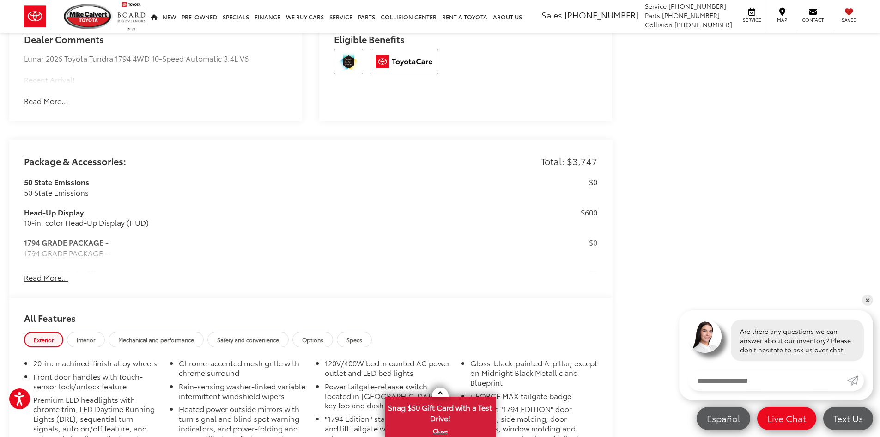
drag, startPoint x: 883, startPoint y: 30, endPoint x: 884, endPoint y: 190, distance: 159.9
click at [880, 190] on html "Press Alt+1 for screen-reader mode, Alt+0 to cancel Accessibility Screen-Reader…" at bounding box center [440, 224] width 880 height 1842
click at [36, 277] on button "Read More..." at bounding box center [46, 277] width 44 height 11
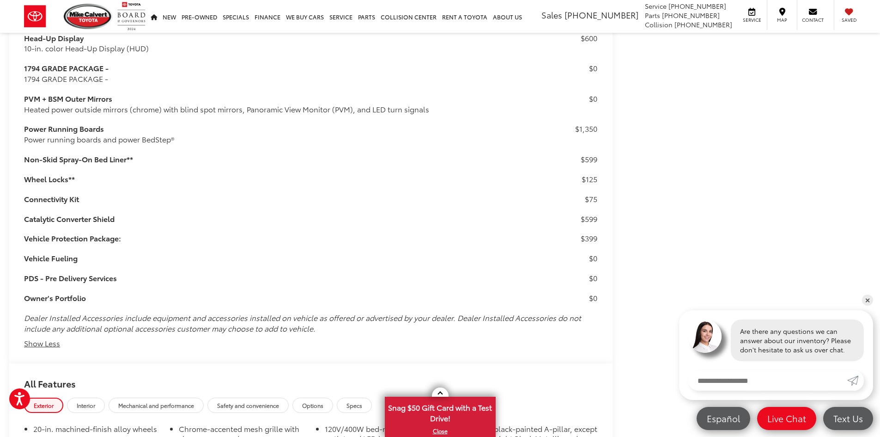
click at [0, 278] on div "[PERSON_NAME] Toyota New Vehicles 2026 Toyota Tundra i-FORCE MAX 1794 Edition i…" at bounding box center [440, 139] width 880 height 1954
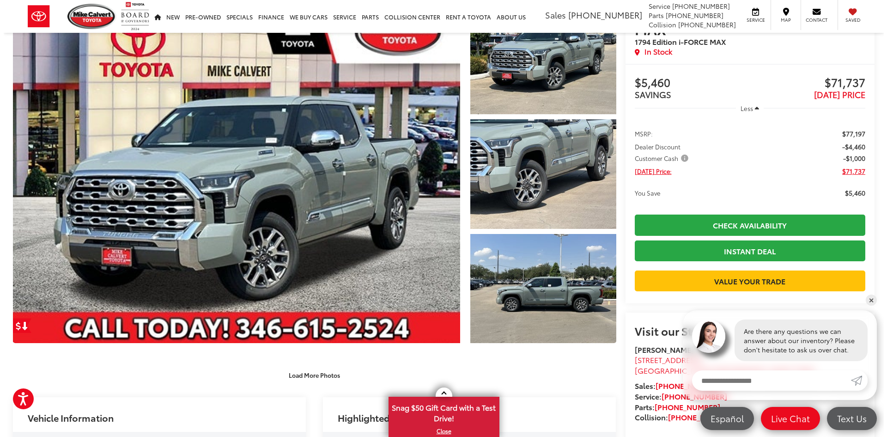
scroll to position [39, 0]
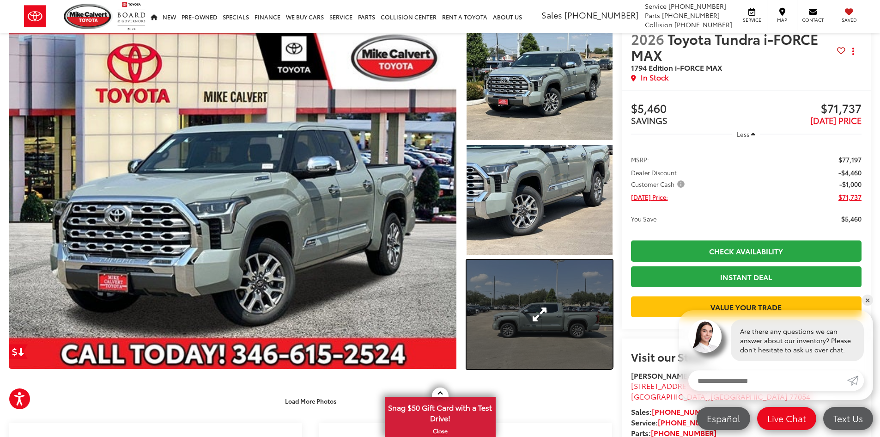
click at [550, 302] on link "Expand Photo 3" at bounding box center [540, 314] width 146 height 109
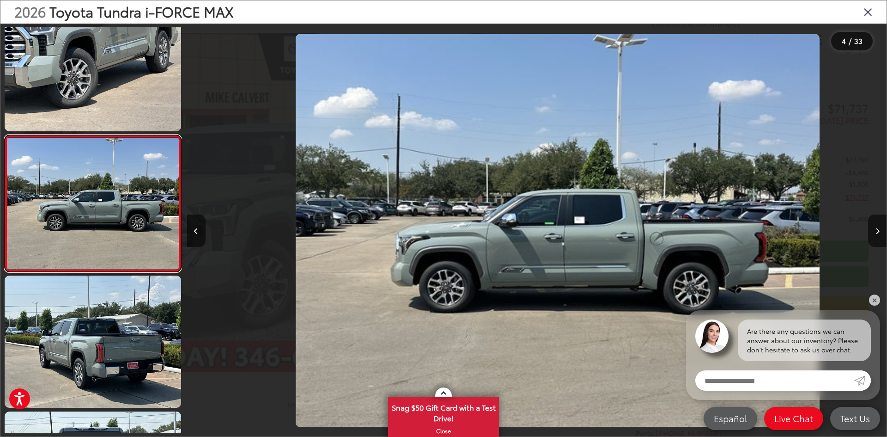
scroll to position [0, 2099]
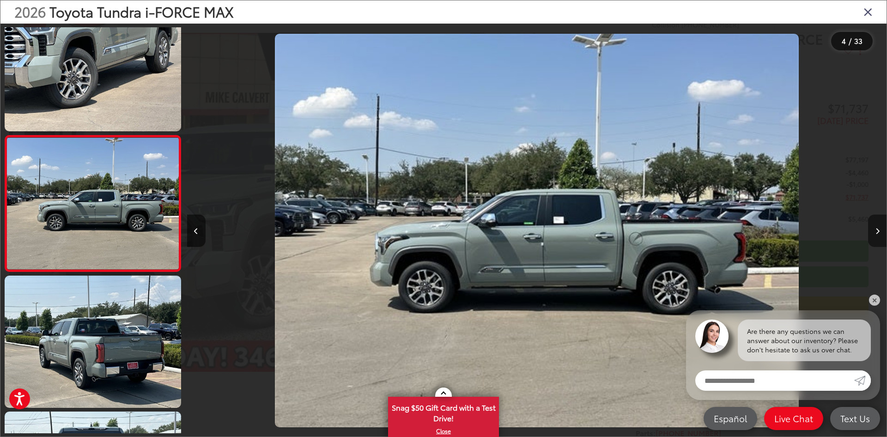
click at [880, 228] on button "Next image" at bounding box center [877, 230] width 18 height 32
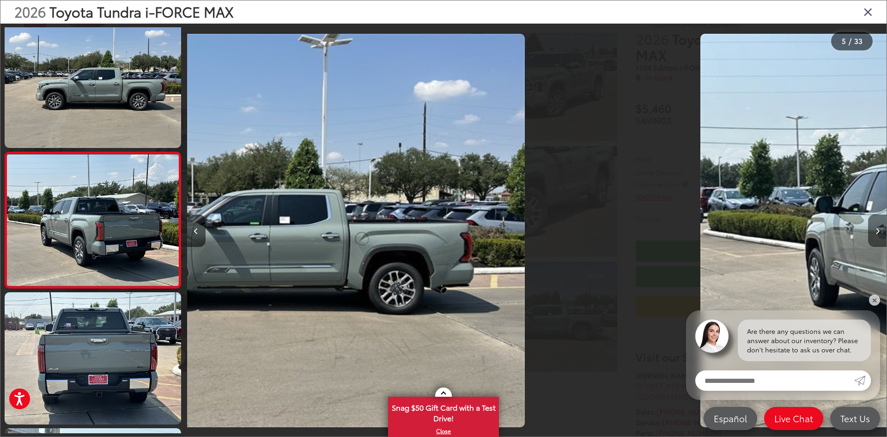
scroll to position [437, 0]
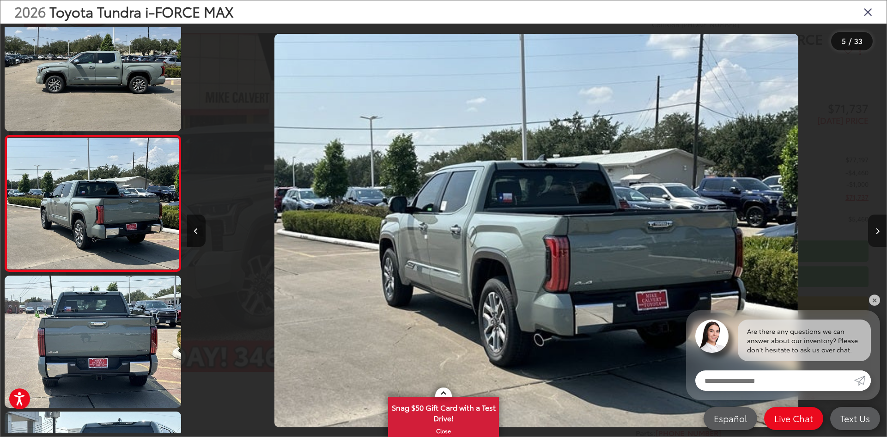
click at [880, 228] on button "Next image" at bounding box center [877, 230] width 18 height 32
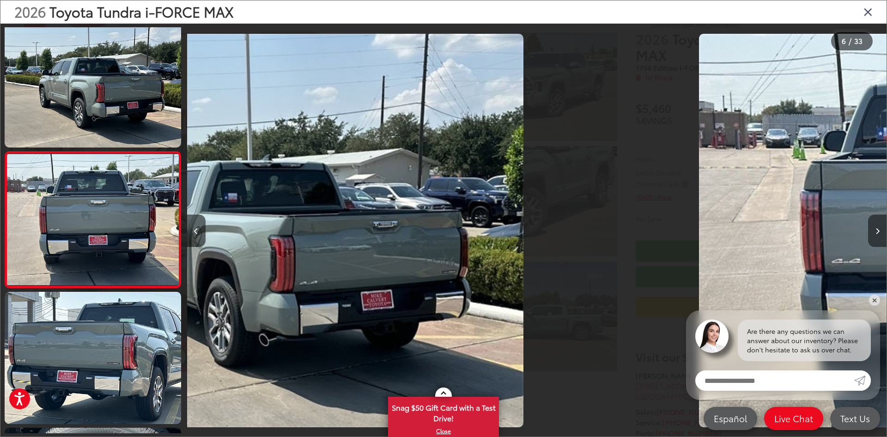
scroll to position [572, 0]
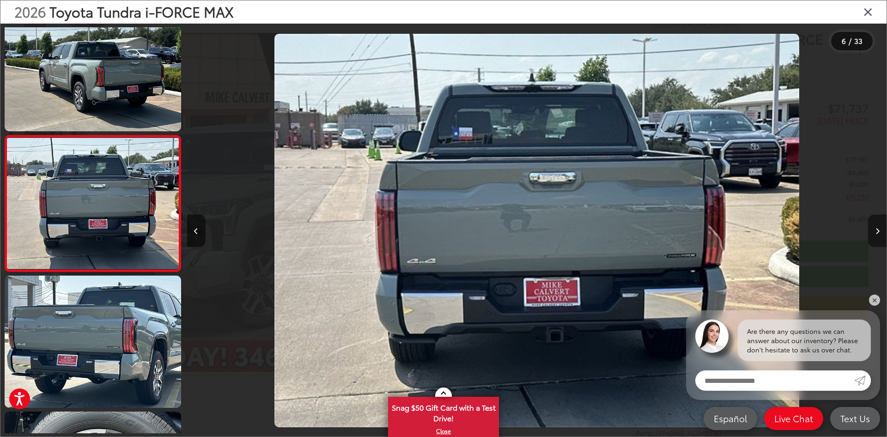
click at [880, 228] on button "Next image" at bounding box center [877, 230] width 18 height 32
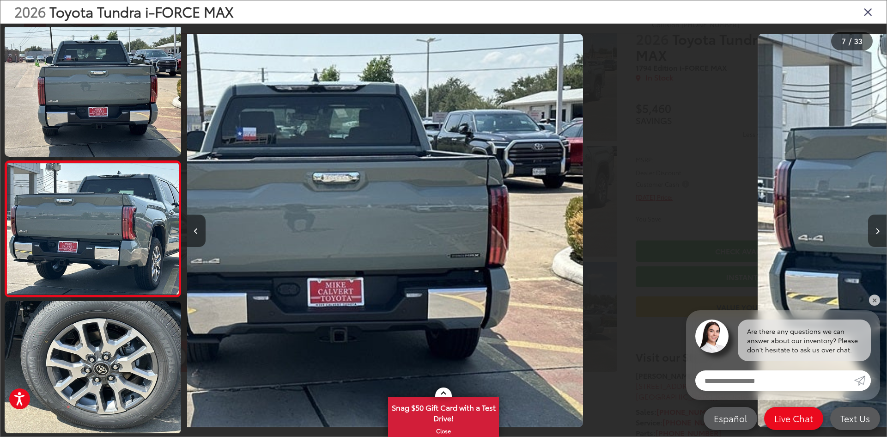
scroll to position [708, 0]
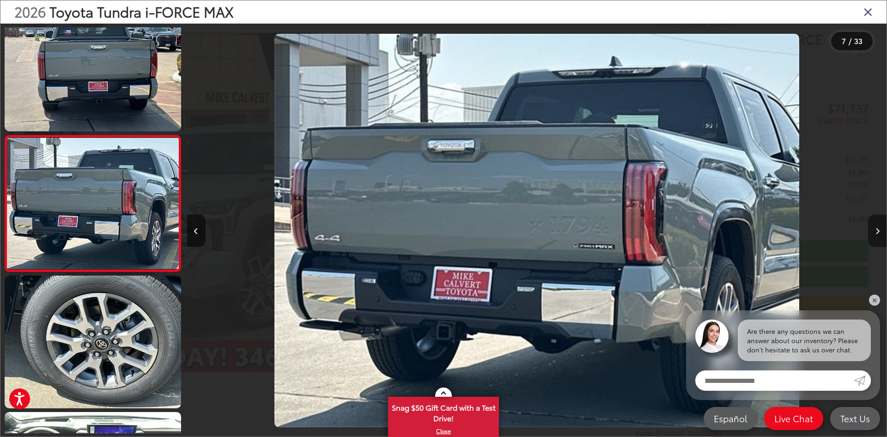
click at [880, 228] on button "Next image" at bounding box center [877, 230] width 18 height 32
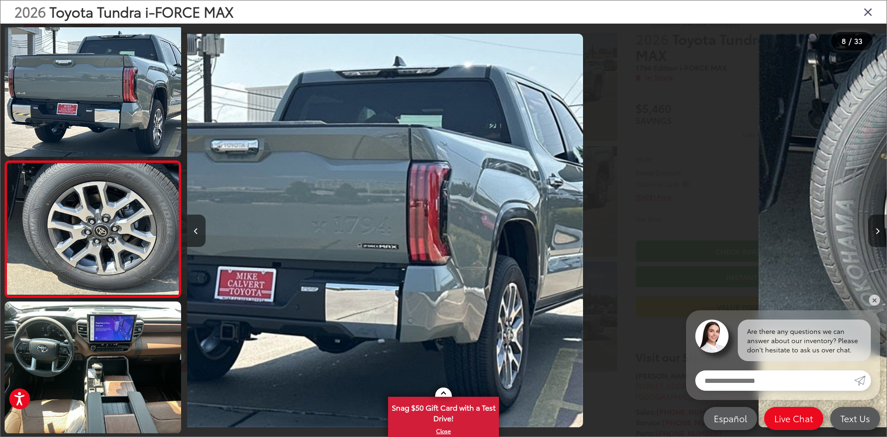
scroll to position [844, 0]
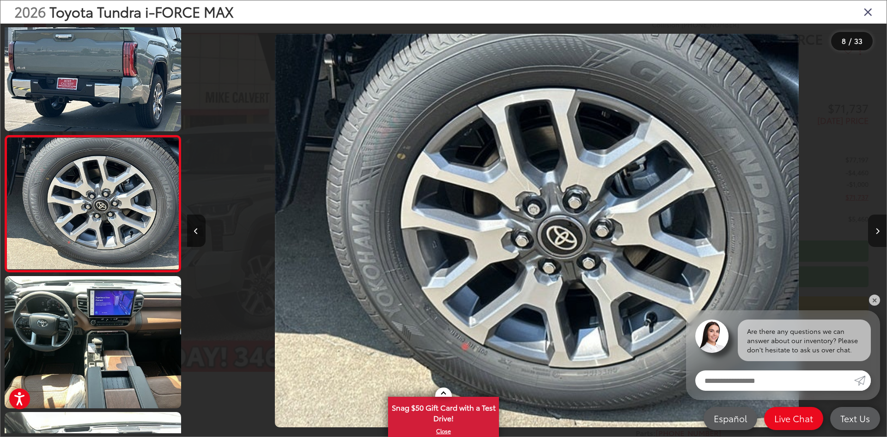
click at [880, 228] on button "Next image" at bounding box center [877, 230] width 18 height 32
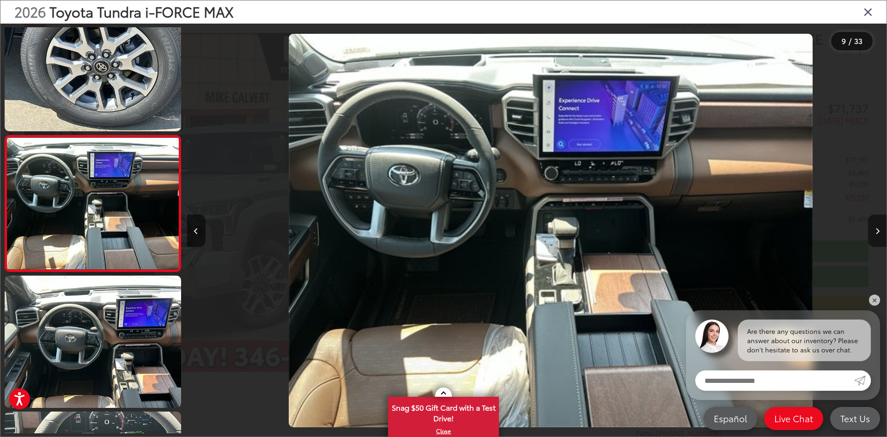
scroll to position [0, 5597]
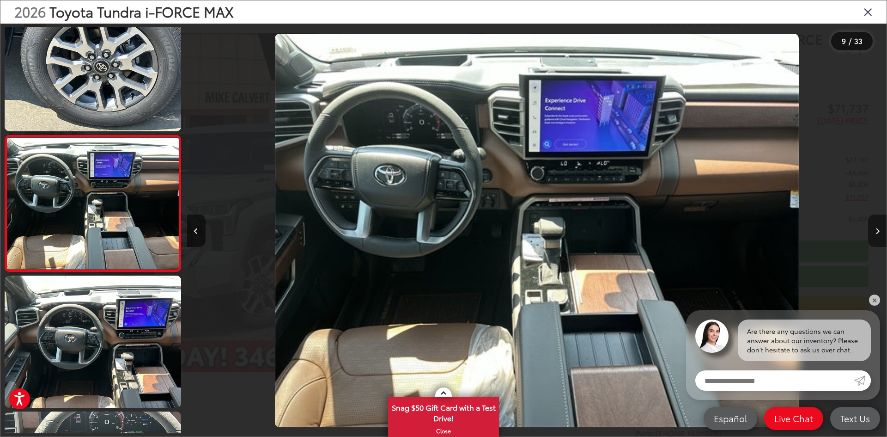
click at [880, 228] on button "Next image" at bounding box center [877, 230] width 18 height 32
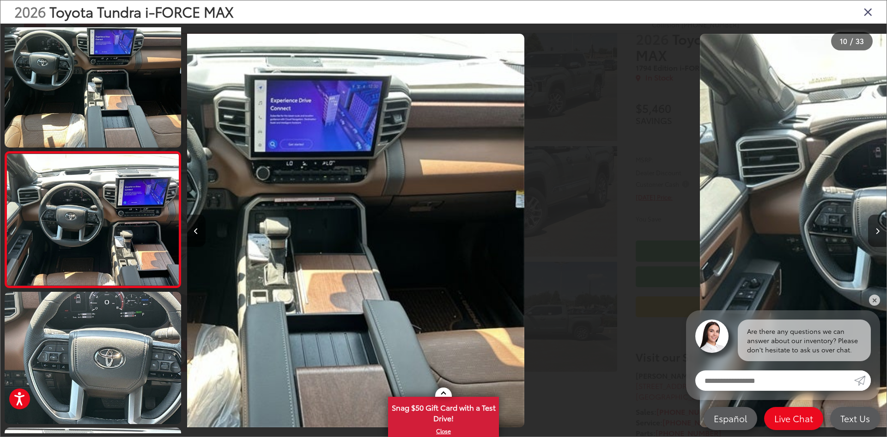
scroll to position [1116, 0]
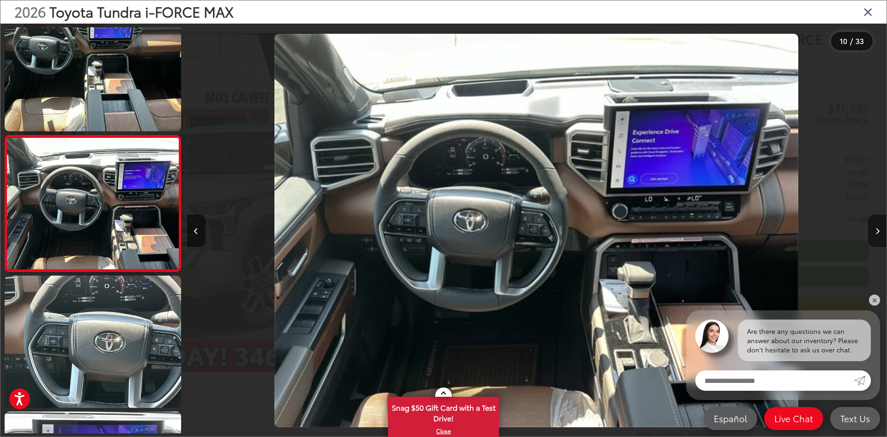
click at [880, 228] on button "Next image" at bounding box center [877, 230] width 18 height 32
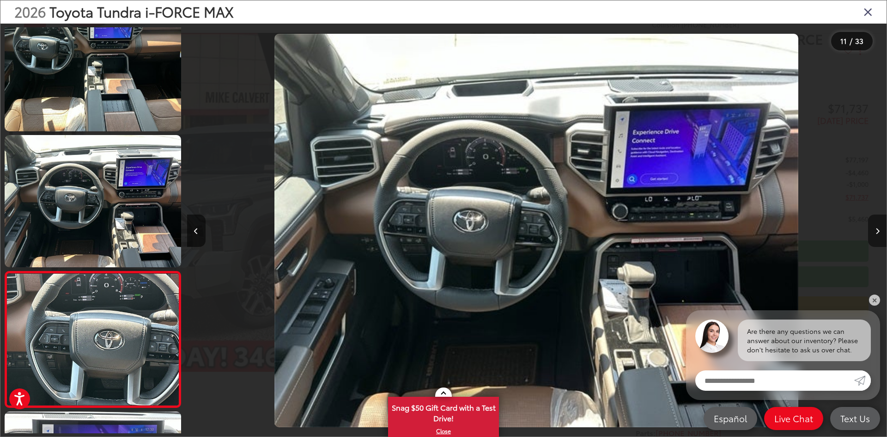
scroll to position [0, 0]
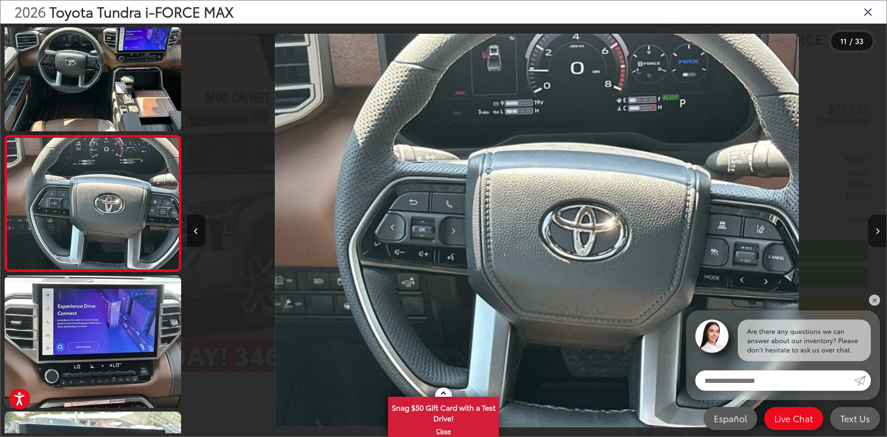
click at [880, 228] on button "Next image" at bounding box center [877, 230] width 18 height 32
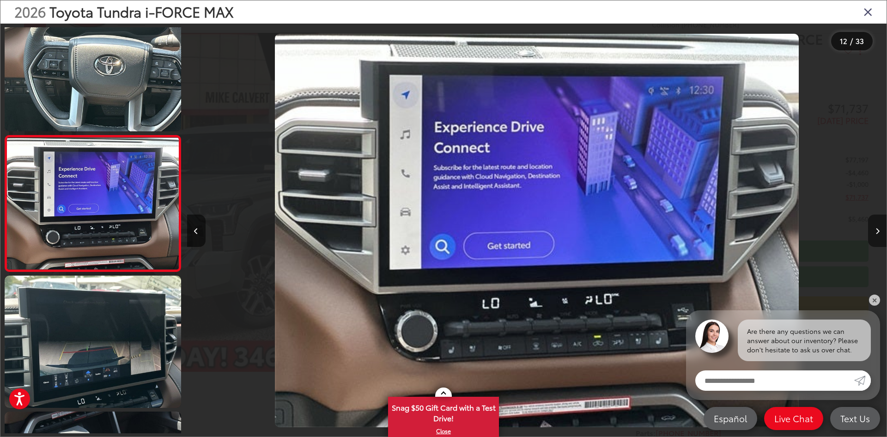
click at [880, 228] on button "Next image" at bounding box center [877, 230] width 18 height 32
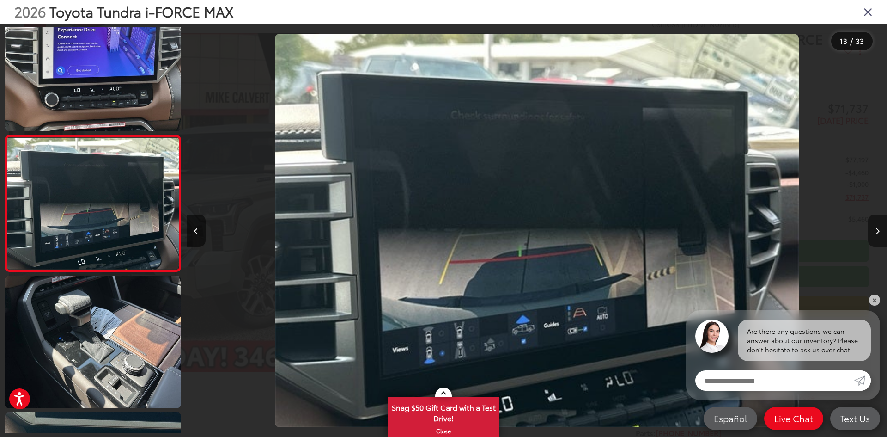
click at [880, 228] on button "Next image" at bounding box center [877, 230] width 18 height 32
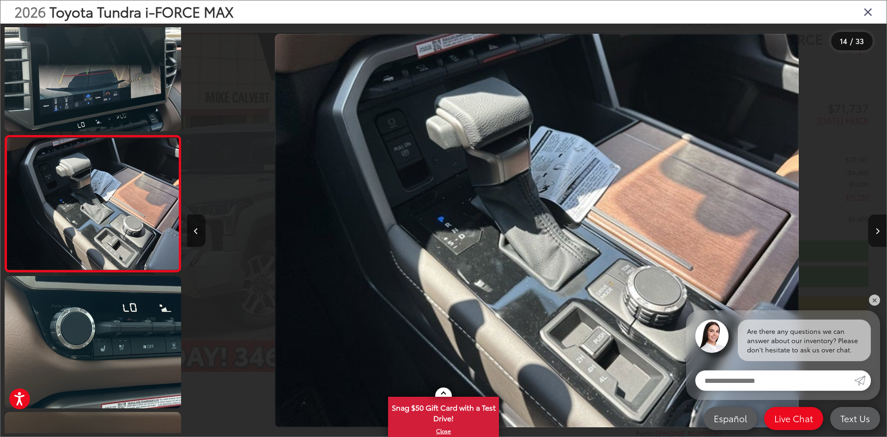
click at [870, 12] on icon "Close gallery" at bounding box center [868, 12] width 9 height 12
